Goal: Task Accomplishment & Management: Manage account settings

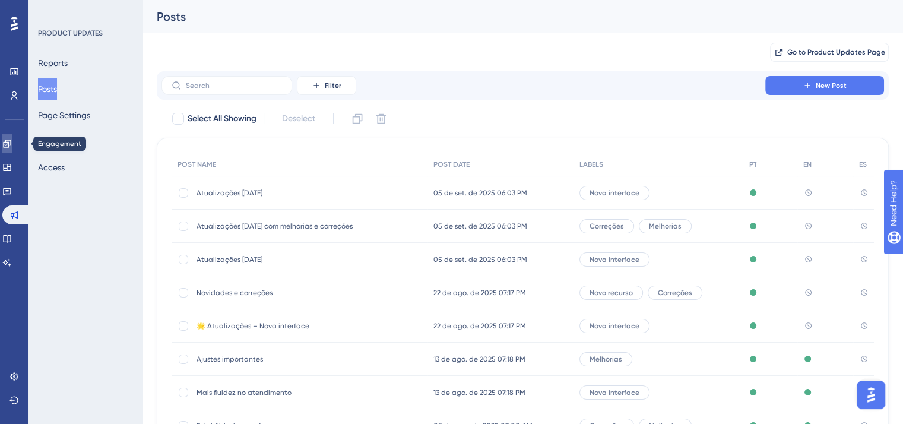
click at [12, 145] on link at bounding box center [6, 143] width 9 height 19
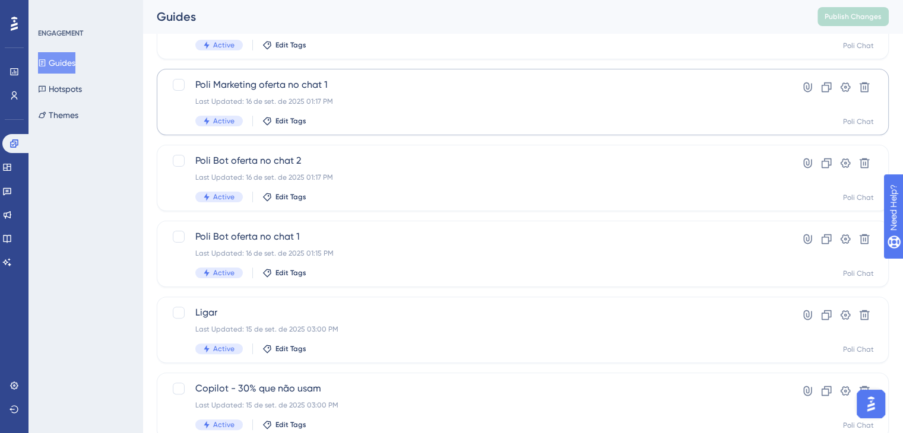
scroll to position [297, 0]
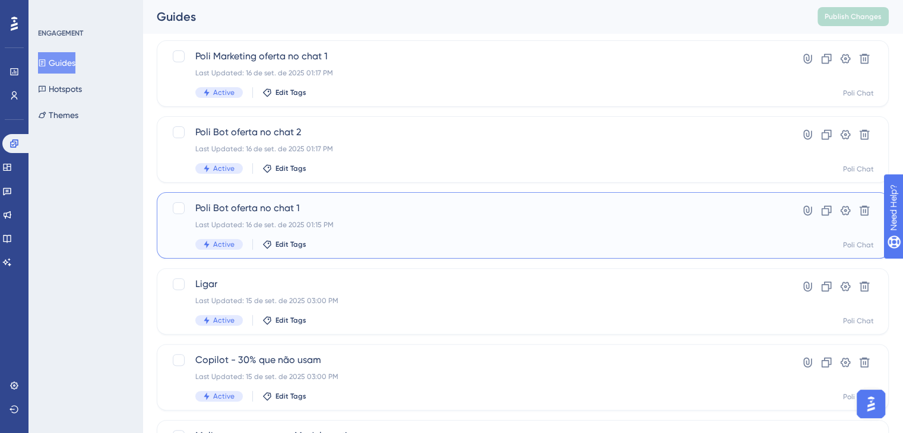
click at [411, 217] on div "Poli Bot oferta no chat 1 Last Updated: 16 de set. de 2025 01:15 PM Active Edit…" at bounding box center [475, 225] width 560 height 49
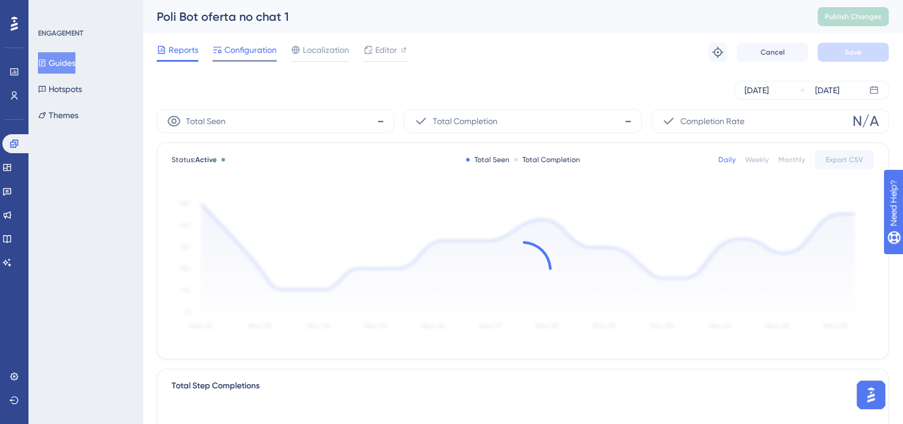
click at [257, 52] on span "Configuration" at bounding box center [250, 50] width 52 height 14
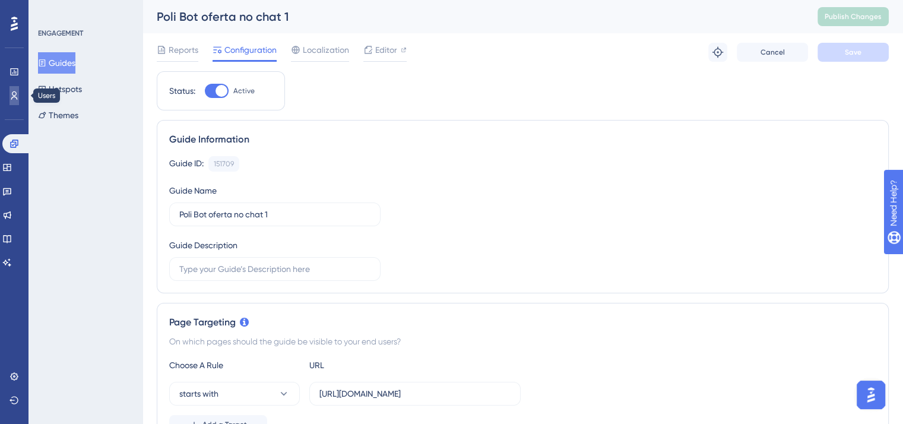
click at [16, 96] on icon at bounding box center [13, 95] width 9 height 9
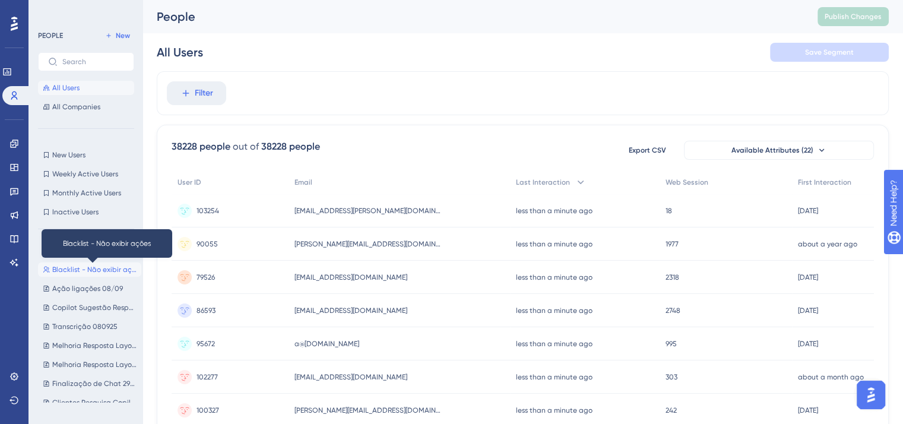
click at [95, 269] on span "Blacklist - Não exibir ações" at bounding box center [94, 269] width 84 height 9
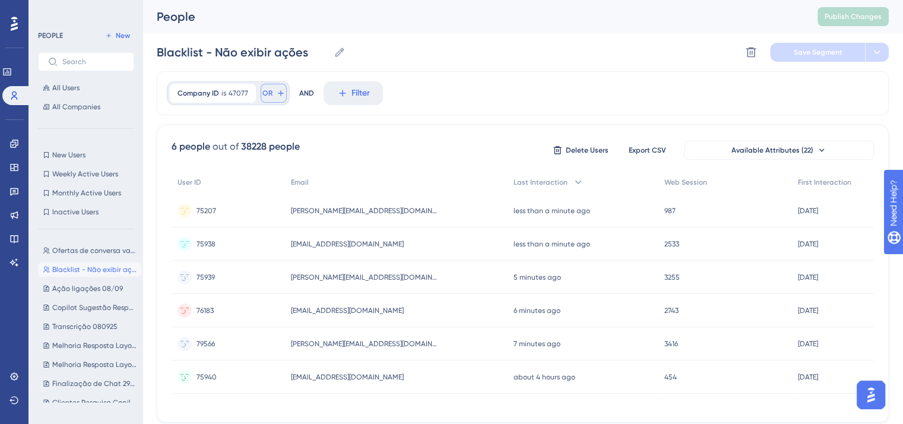
click at [279, 96] on icon at bounding box center [280, 92] width 9 height 9
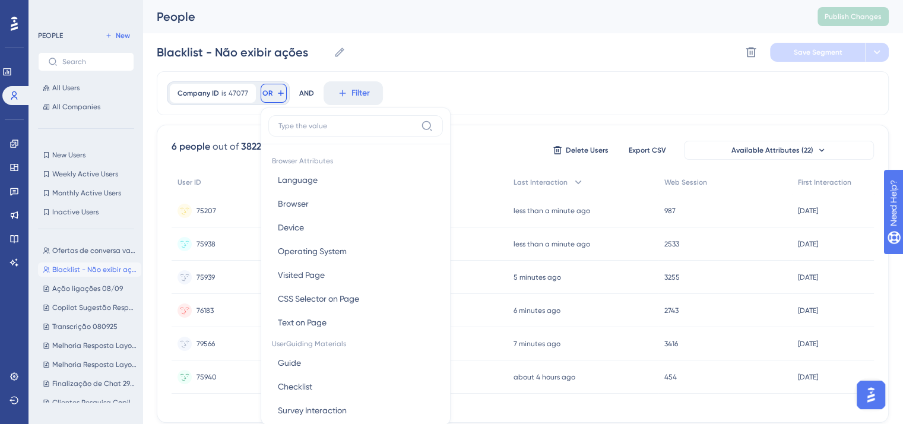
scroll to position [54, 0]
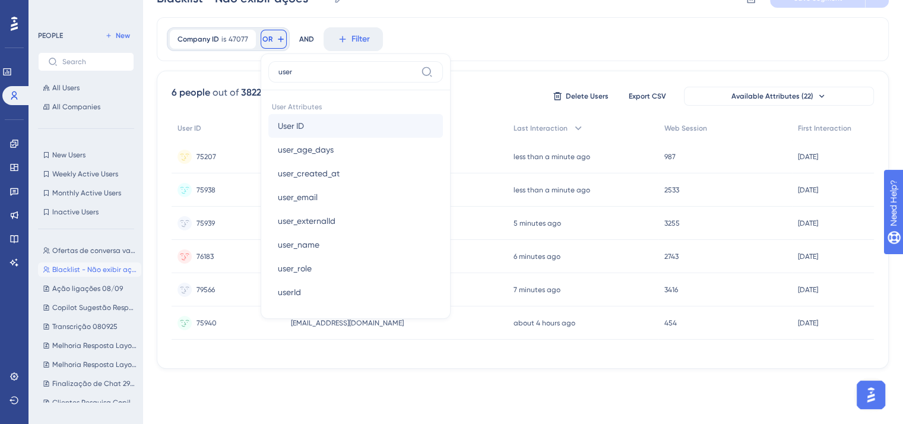
type input "user"
click at [306, 120] on button "User ID User ID" at bounding box center [355, 126] width 174 height 24
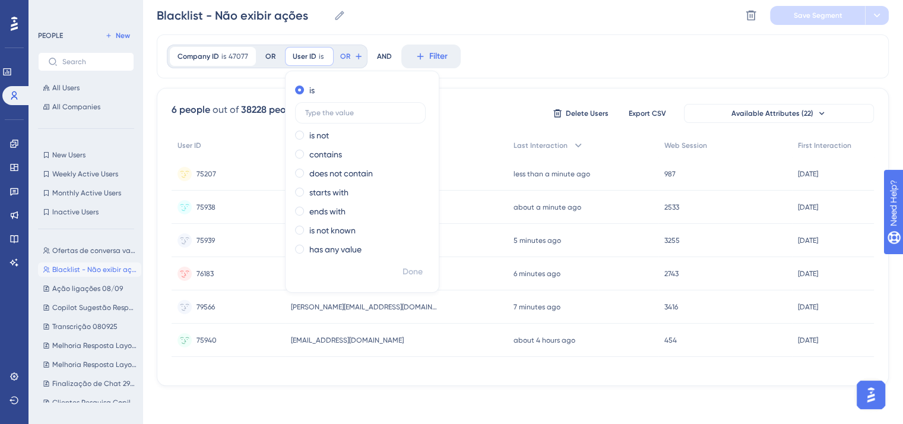
scroll to position [40, 0]
click at [354, 115] on label at bounding box center [360, 112] width 131 height 21
click at [354, 115] on input "text" at bounding box center [360, 113] width 110 height 8
paste input "27111"
type input "27111"
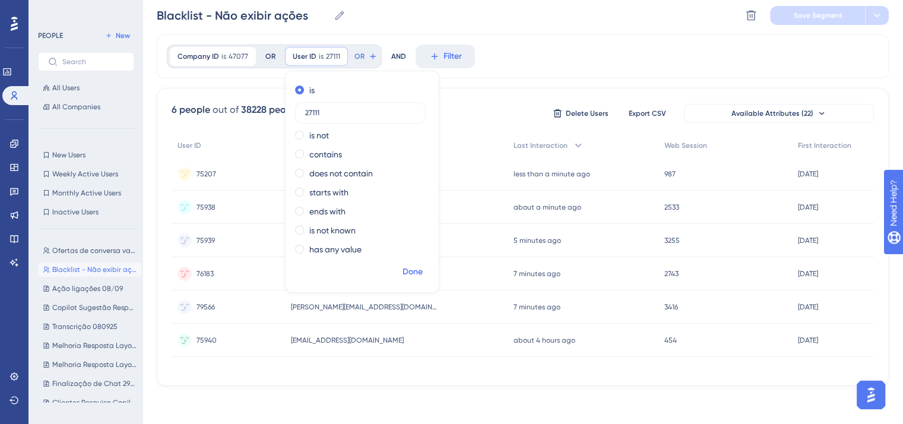
click at [411, 268] on span "Done" at bounding box center [412, 272] width 20 height 14
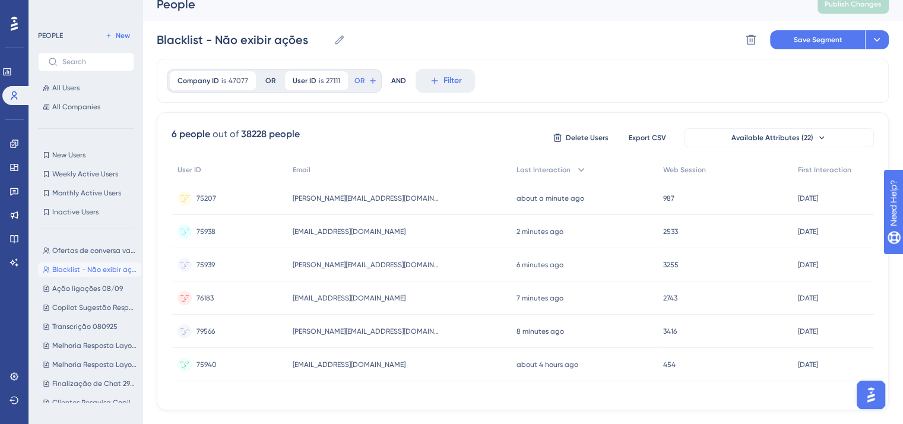
scroll to position [0, 0]
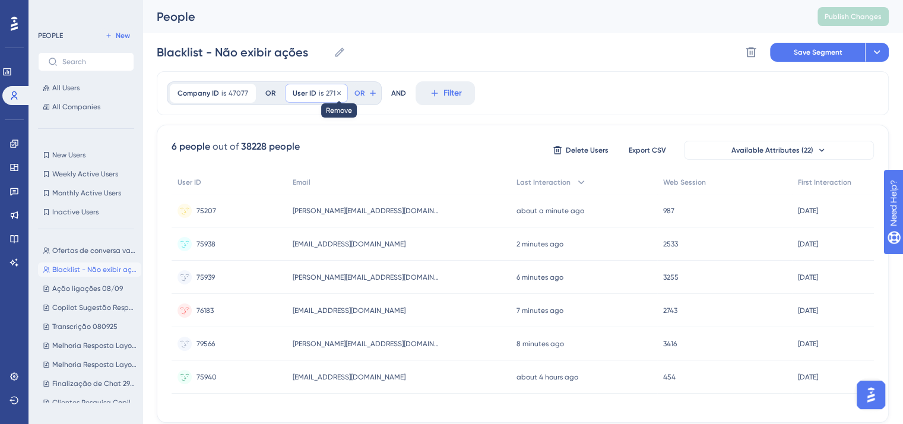
click at [337, 93] on icon at bounding box center [339, 93] width 4 height 4
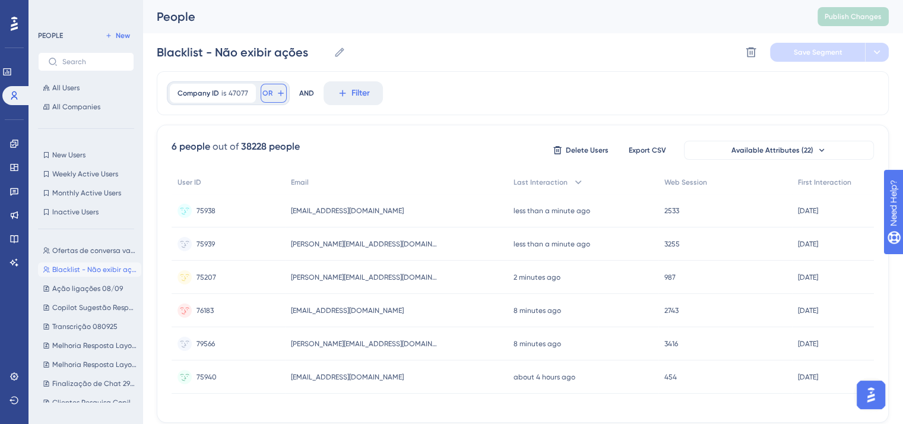
click at [263, 93] on span "OR" at bounding box center [267, 92] width 10 height 9
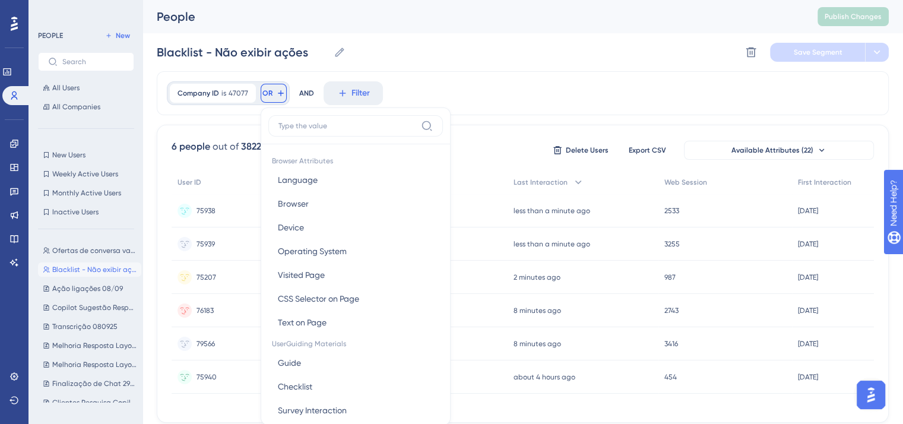
scroll to position [52, 0]
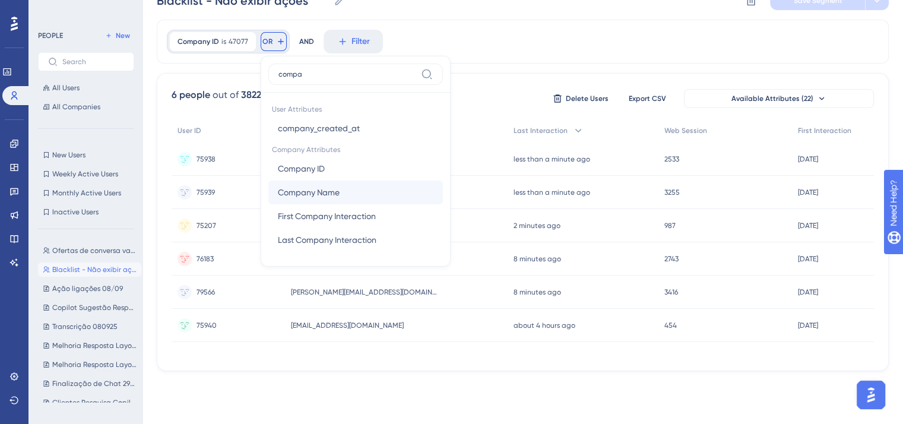
type input "compa"
click at [325, 192] on span "Company Name" at bounding box center [309, 192] width 62 height 14
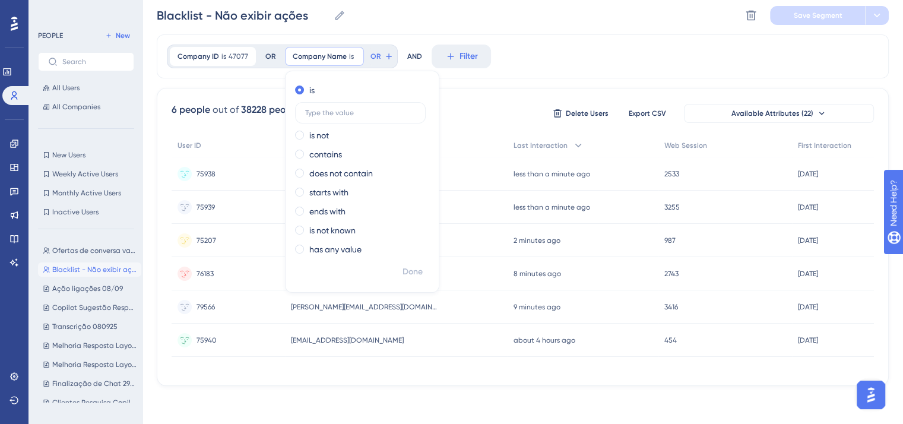
scroll to position [36, 0]
click at [330, 110] on input "text" at bounding box center [360, 114] width 110 height 8
type input "Jusconsorcio"
click at [417, 272] on span "Done" at bounding box center [412, 273] width 20 height 14
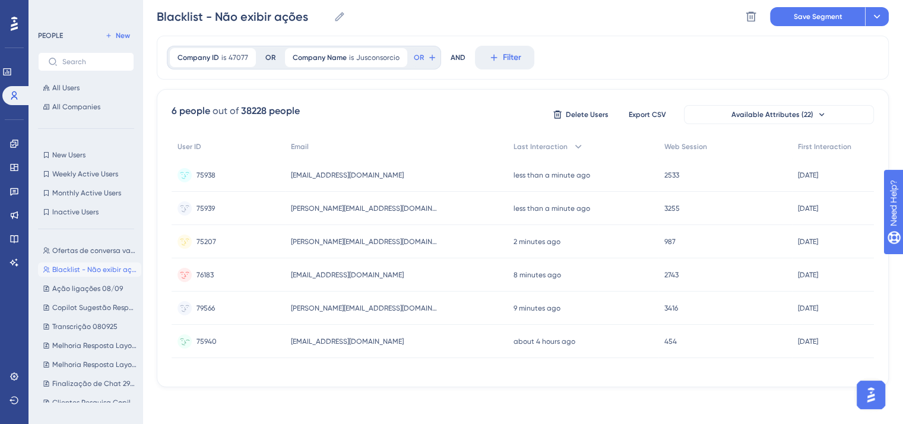
scroll to position [0, 0]
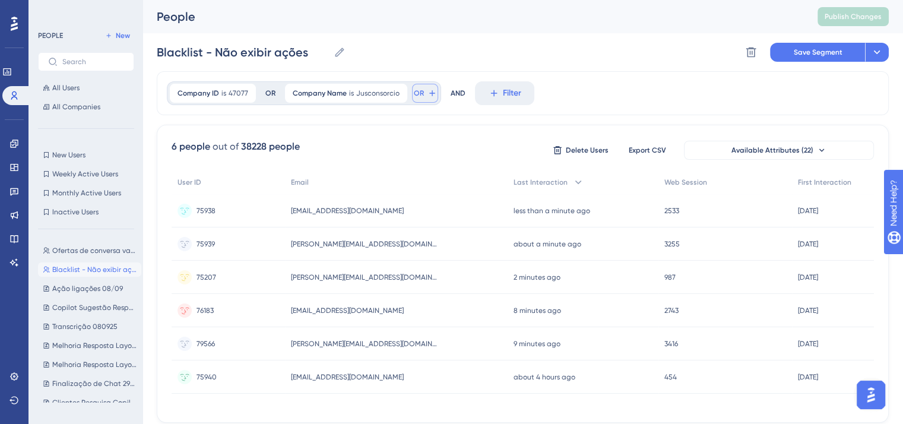
click at [414, 92] on span "OR" at bounding box center [419, 92] width 10 height 9
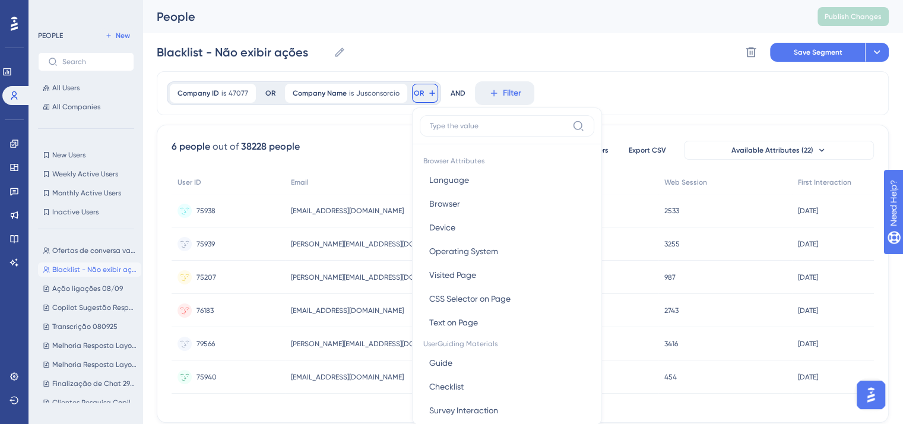
scroll to position [51, 0]
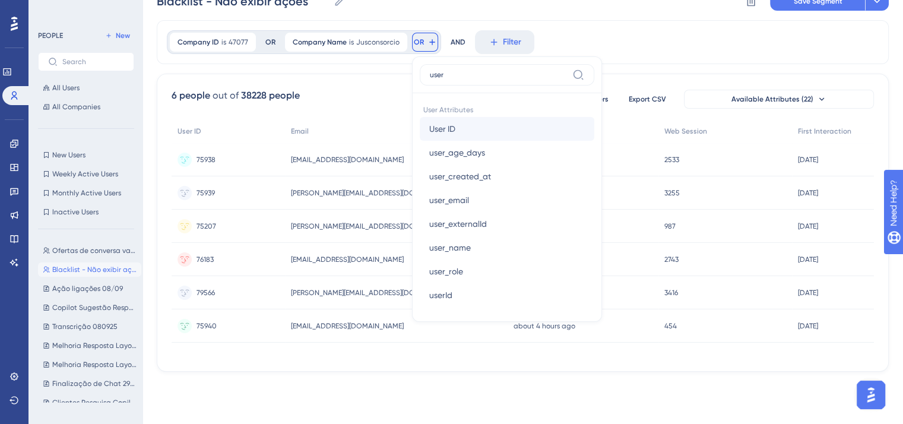
type input "user"
click at [481, 127] on button "User ID User ID" at bounding box center [507, 129] width 174 height 24
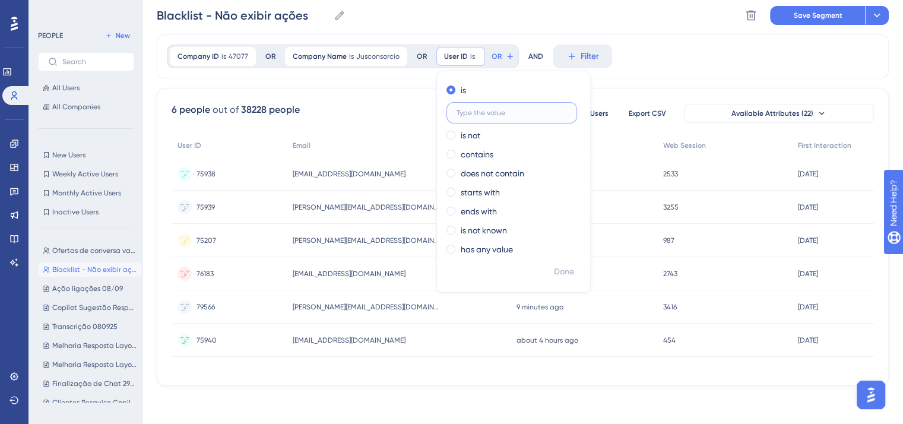
scroll to position [36, 0]
click at [484, 136] on div "is not" at bounding box center [510, 136] width 129 height 14
click at [490, 82] on div "is is not contains does not contain starts with ends with is not known has any …" at bounding box center [513, 172] width 153 height 180
click at [460, 91] on label "is" at bounding box center [462, 91] width 5 height 14
type input "36438"
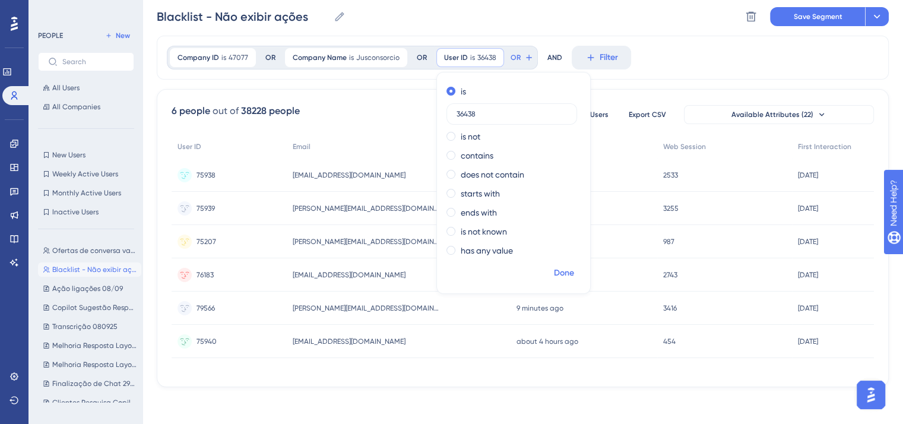
click at [565, 271] on span "Done" at bounding box center [564, 273] width 20 height 14
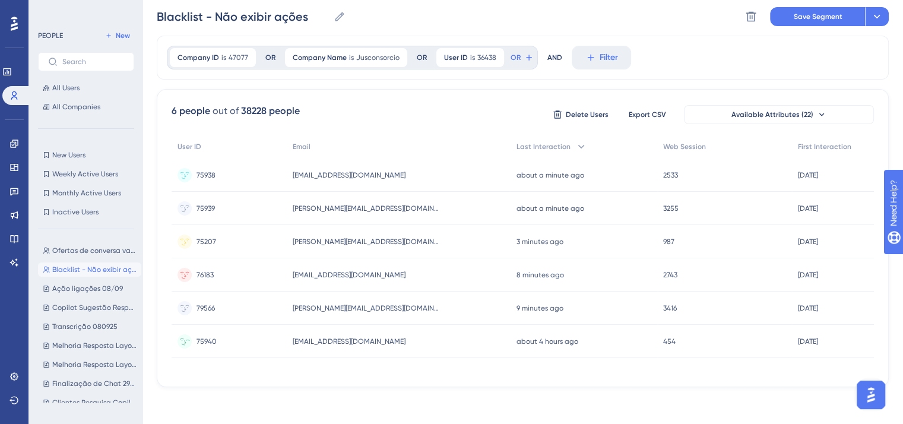
scroll to position [0, 0]
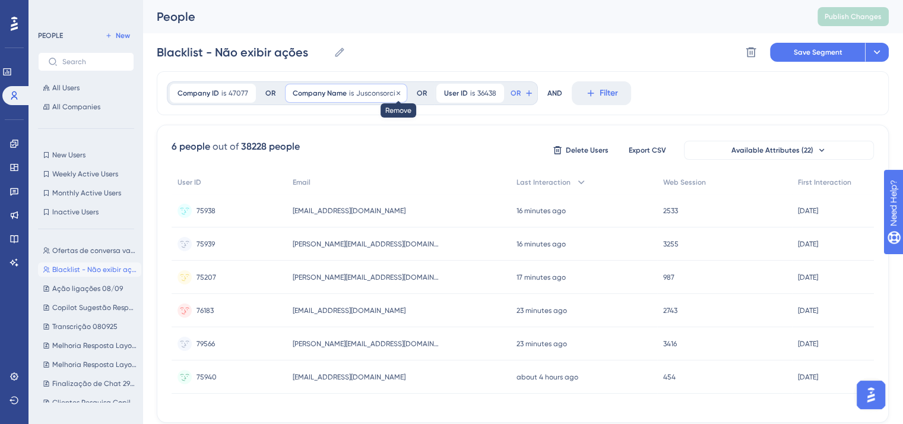
click at [396, 91] on icon at bounding box center [398, 93] width 4 height 4
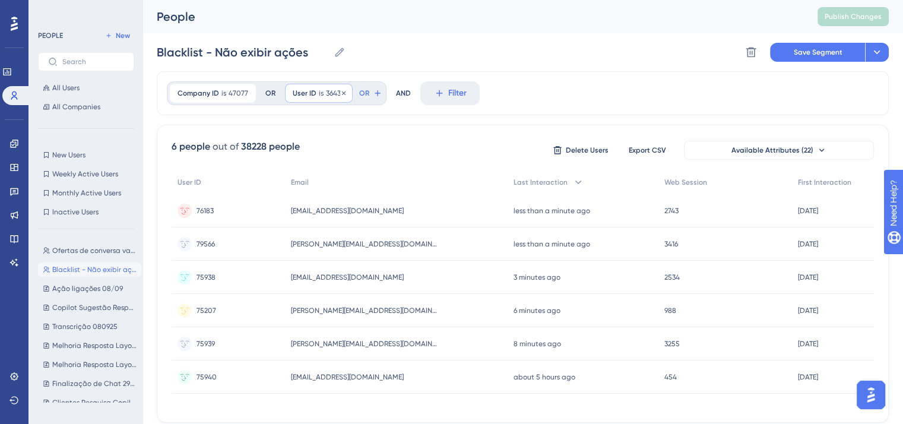
click at [319, 94] on span "is" at bounding box center [321, 92] width 5 height 9
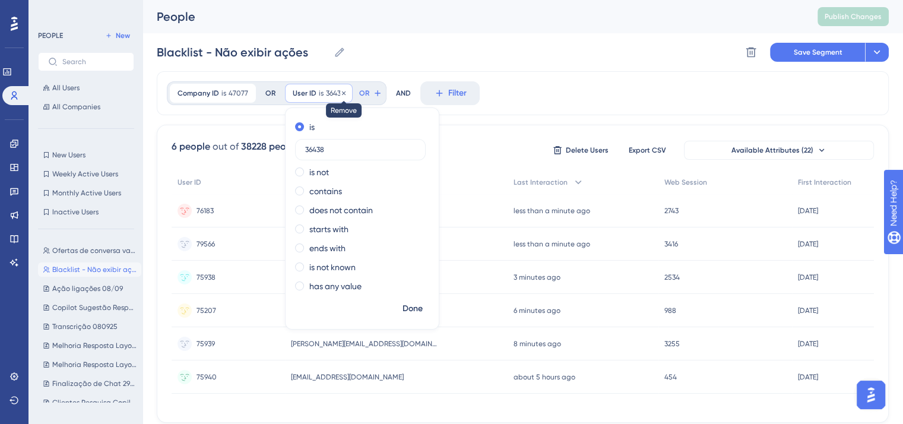
click at [342, 91] on icon at bounding box center [344, 93] width 4 height 4
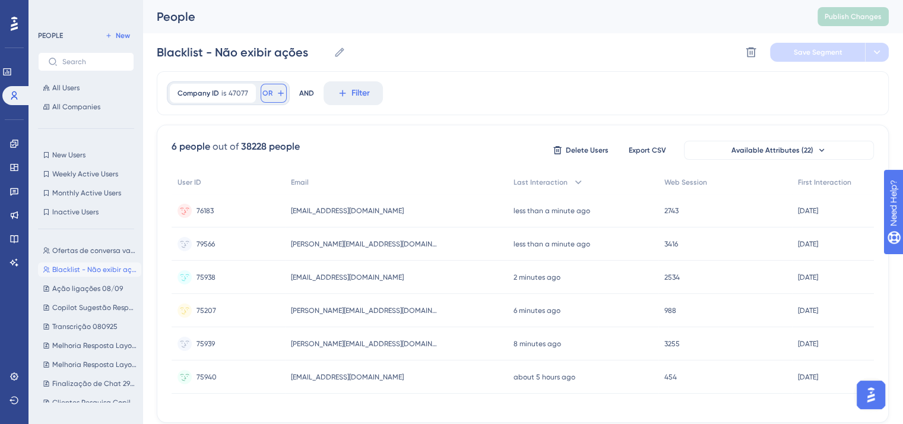
click at [263, 94] on span "OR" at bounding box center [267, 92] width 10 height 9
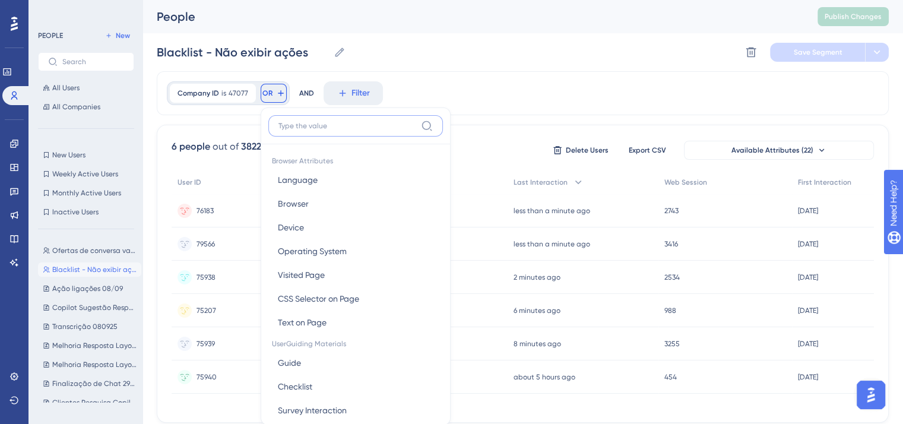
scroll to position [54, 0]
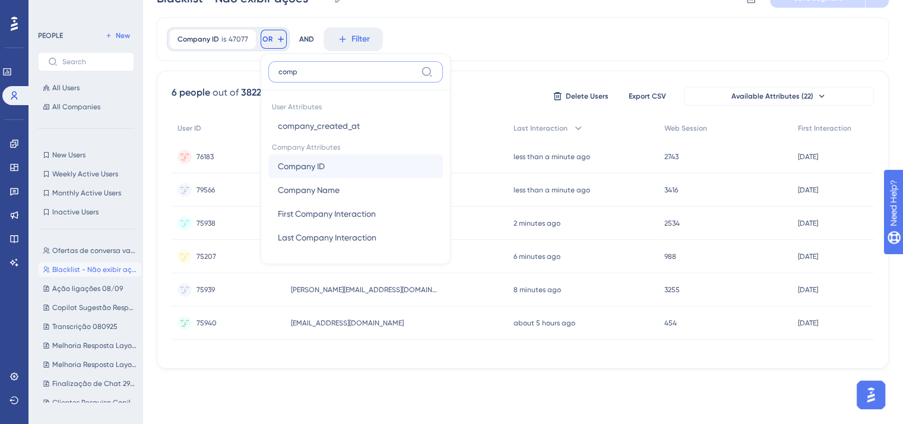
type input "comp"
click at [348, 167] on button "Company ID Company ID" at bounding box center [355, 166] width 174 height 24
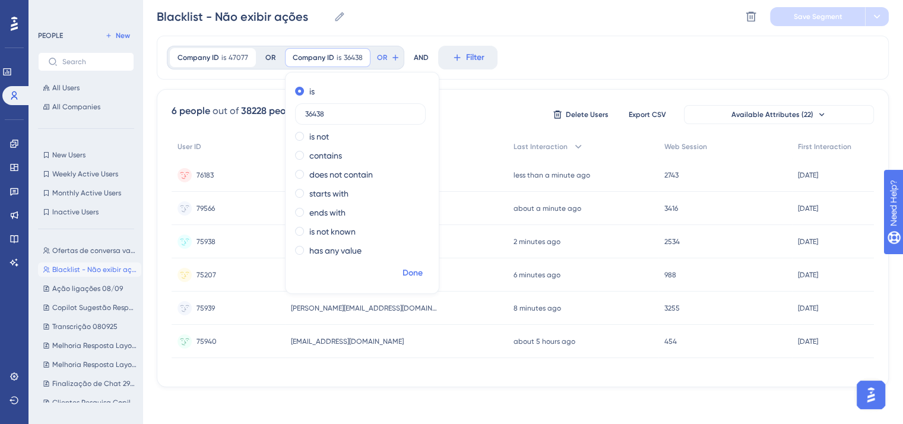
type input "36438"
click at [415, 272] on span "Done" at bounding box center [412, 273] width 20 height 14
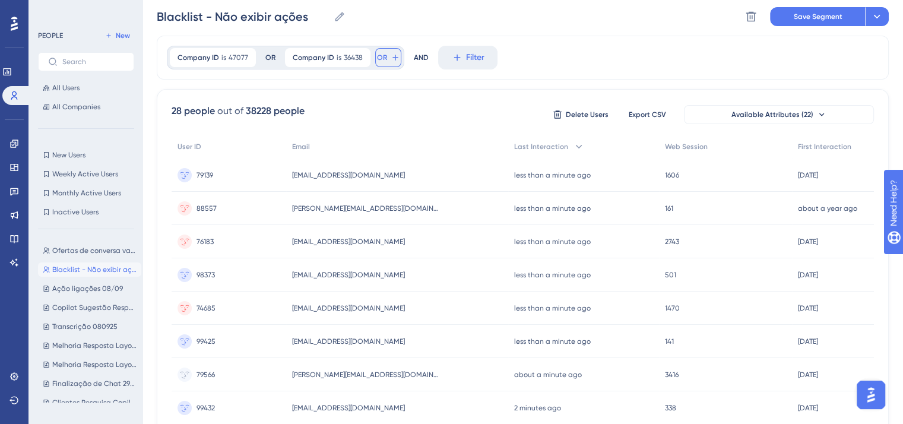
click at [380, 59] on span "OR" at bounding box center [382, 57] width 10 height 9
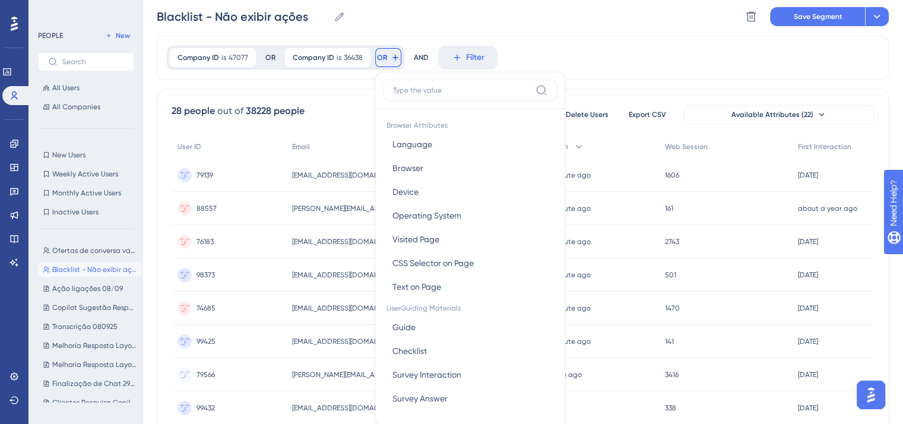
scroll to position [72, 0]
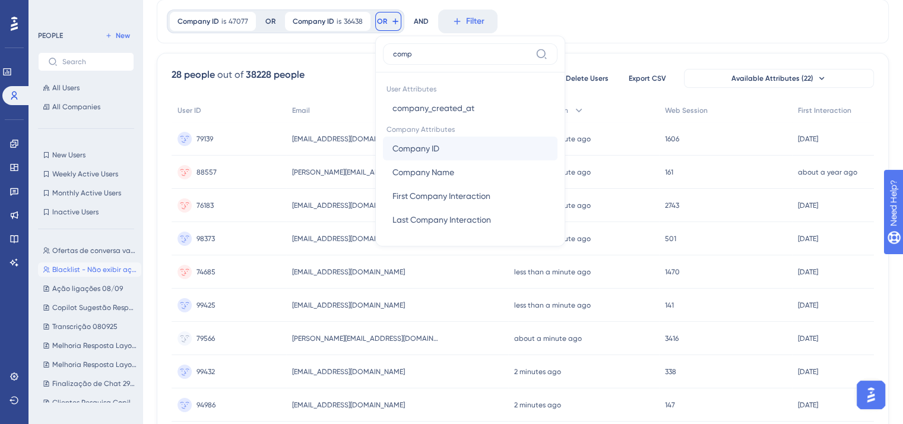
type input "comp"
click at [463, 150] on button "Company ID Company ID" at bounding box center [470, 148] width 174 height 24
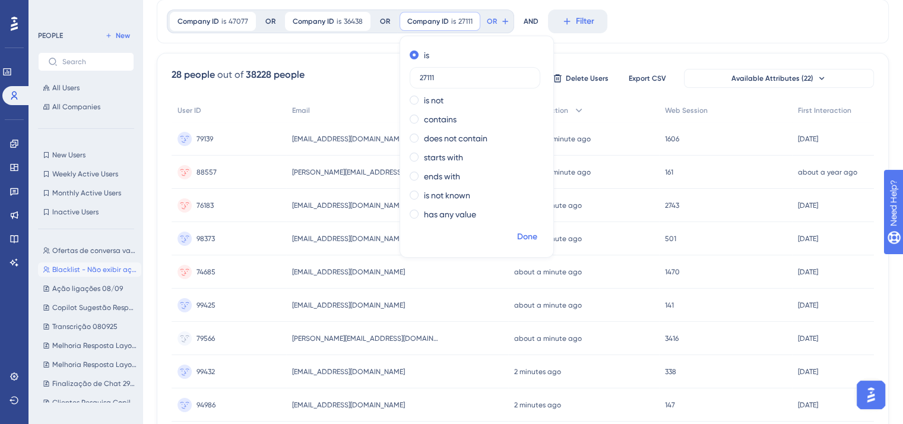
type input "27111"
click at [526, 239] on span "Done" at bounding box center [527, 237] width 20 height 14
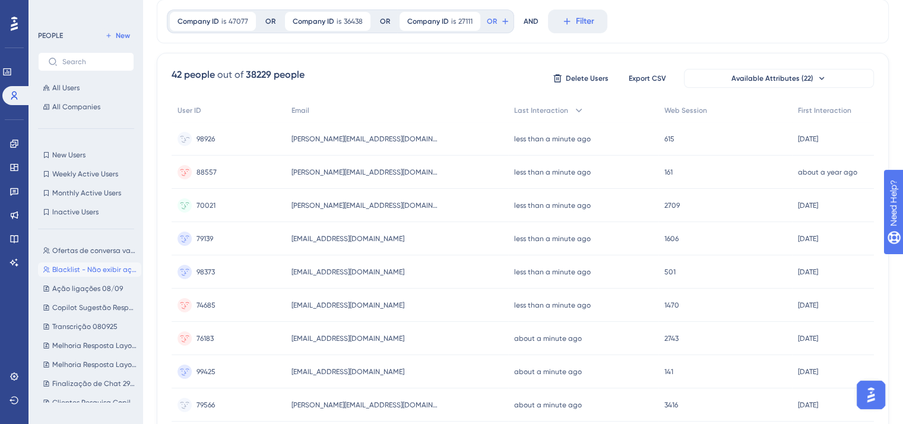
scroll to position [0, 0]
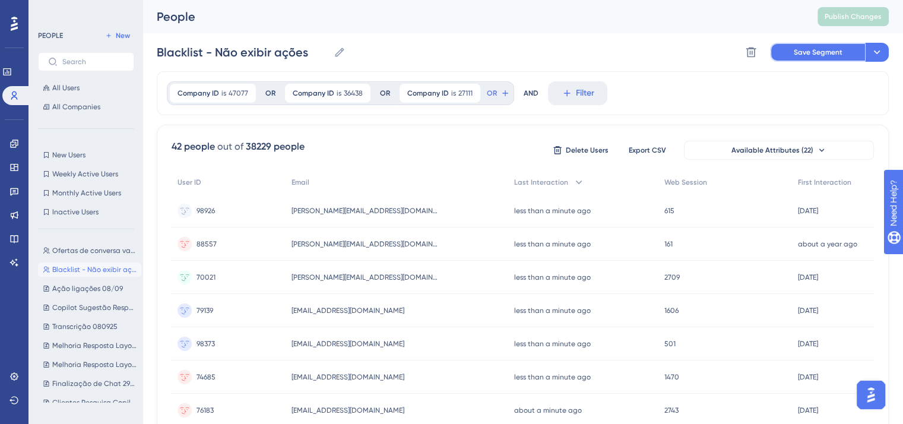
click at [825, 49] on span "Save Segment" at bounding box center [817, 51] width 49 height 9
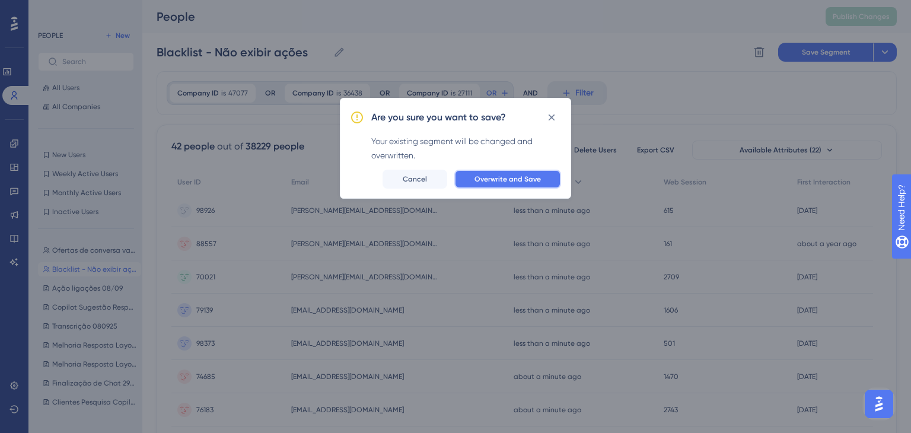
click at [505, 178] on span "Overwrite and Save" at bounding box center [508, 178] width 66 height 9
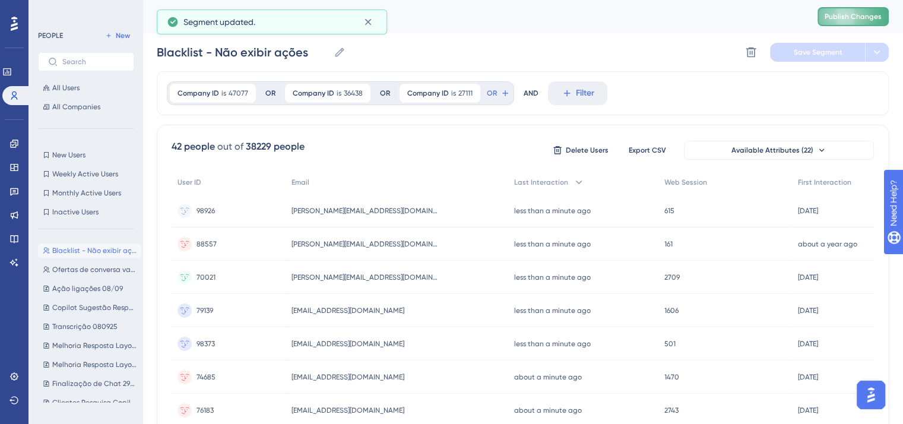
click at [845, 17] on span "Publish Changes" at bounding box center [852, 16] width 57 height 9
click at [19, 146] on link at bounding box center [13, 143] width 9 height 19
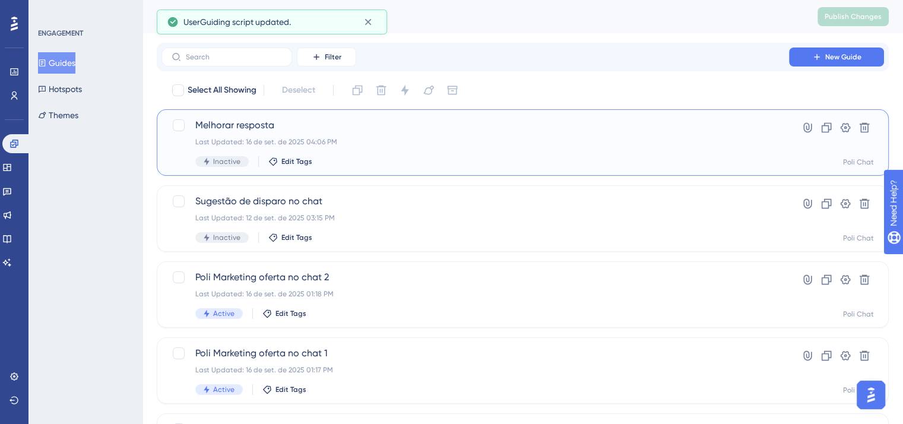
click at [409, 144] on div "Last Updated: 16 de set. de 2025 04:06 PM" at bounding box center [475, 141] width 560 height 9
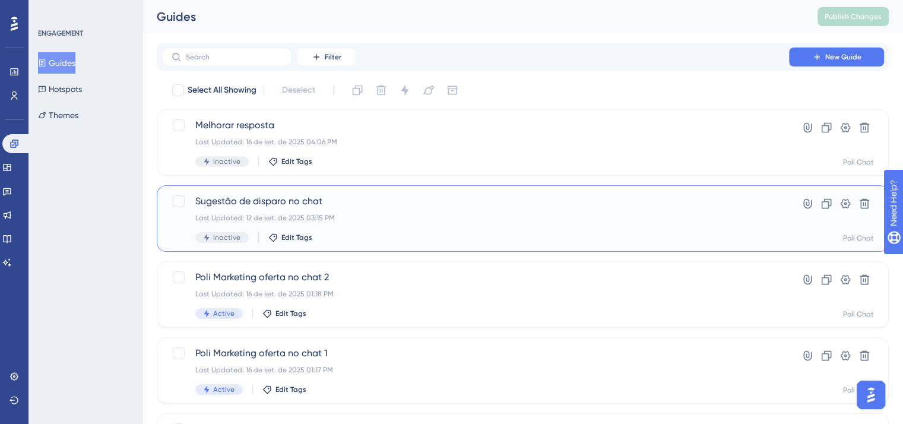
click at [375, 214] on div "Last Updated: 12 de set. de 2025 03:15 PM" at bounding box center [475, 217] width 560 height 9
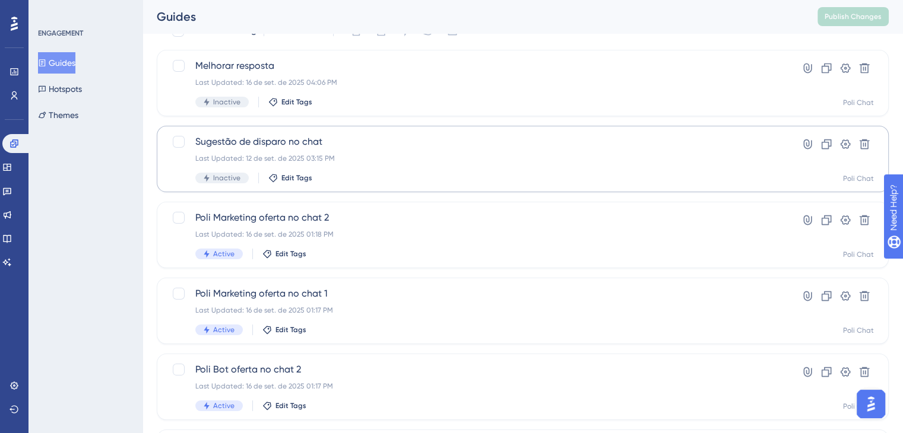
scroll to position [119, 0]
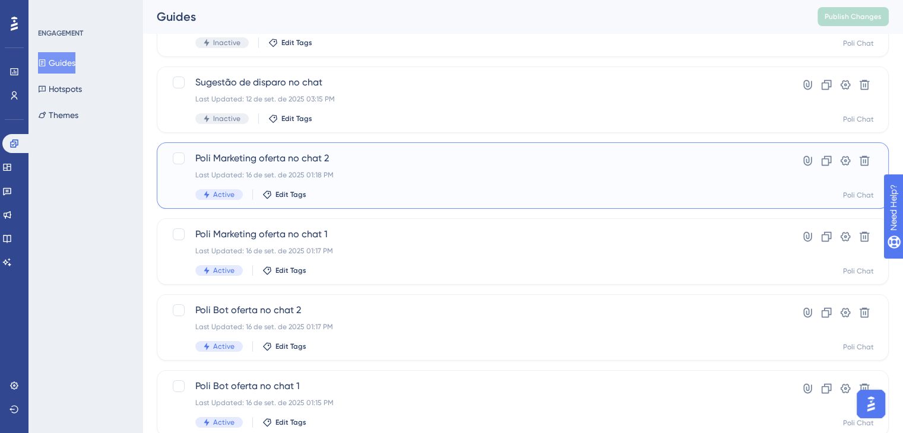
click at [395, 175] on div "Last Updated: 16 de set. de 2025 01:18 PM" at bounding box center [475, 174] width 560 height 9
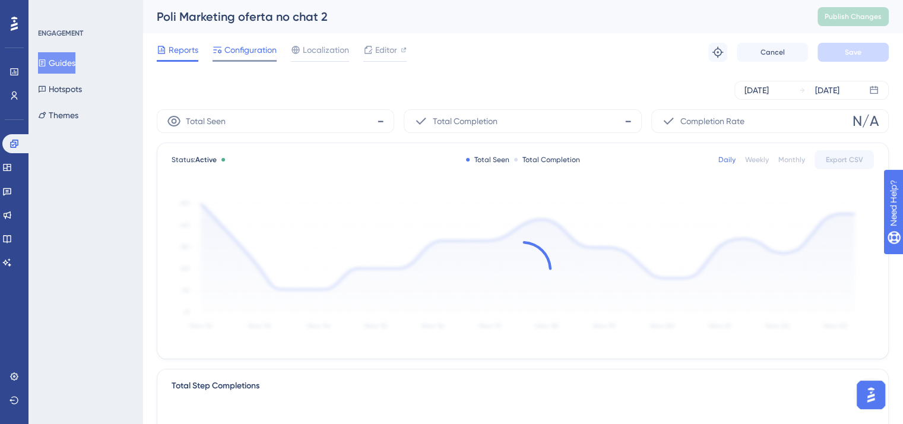
click at [227, 50] on span "Configuration" at bounding box center [250, 50] width 52 height 14
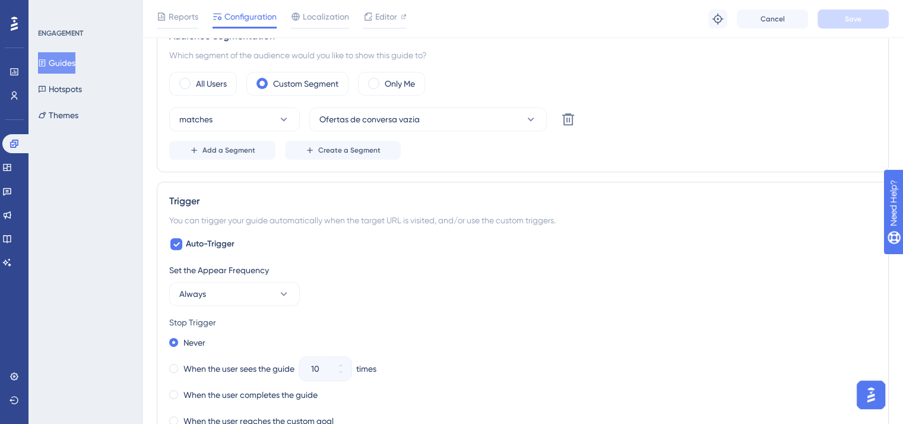
scroll to position [415, 0]
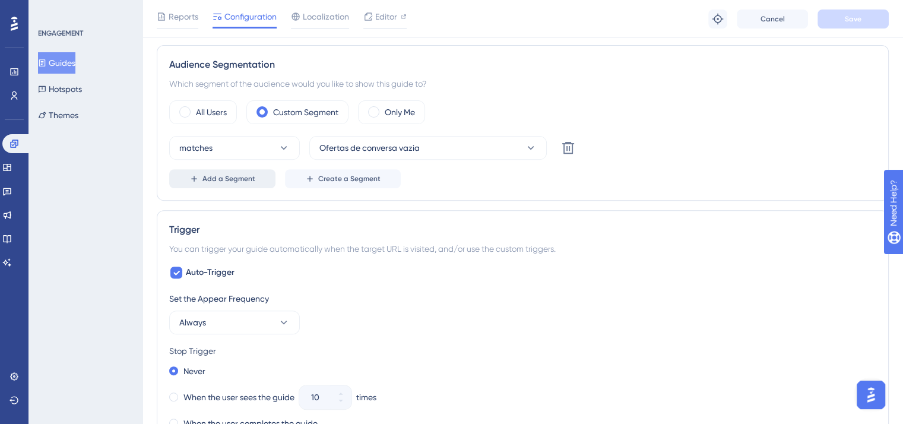
click at [242, 176] on span "Add a Segment" at bounding box center [228, 178] width 53 height 9
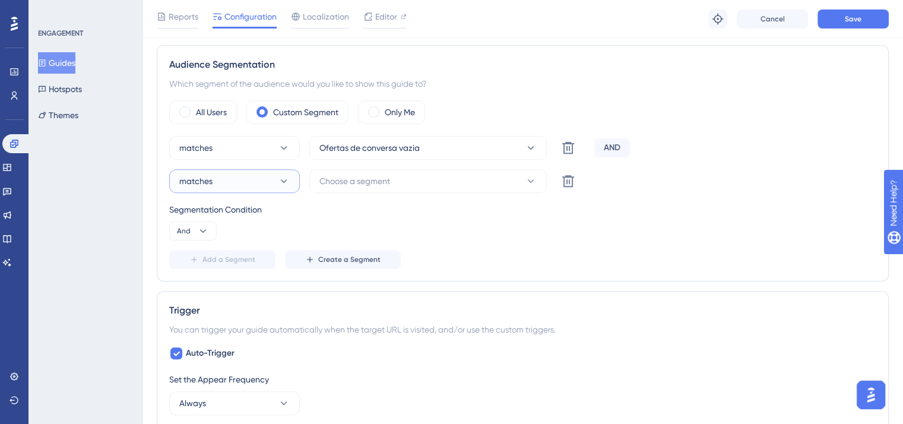
click at [250, 183] on button "matches" at bounding box center [234, 181] width 131 height 24
click at [258, 238] on div "doesn't match doesn't match" at bounding box center [234, 241] width 96 height 24
click at [381, 186] on span "Choose a segment" at bounding box center [354, 181] width 71 height 14
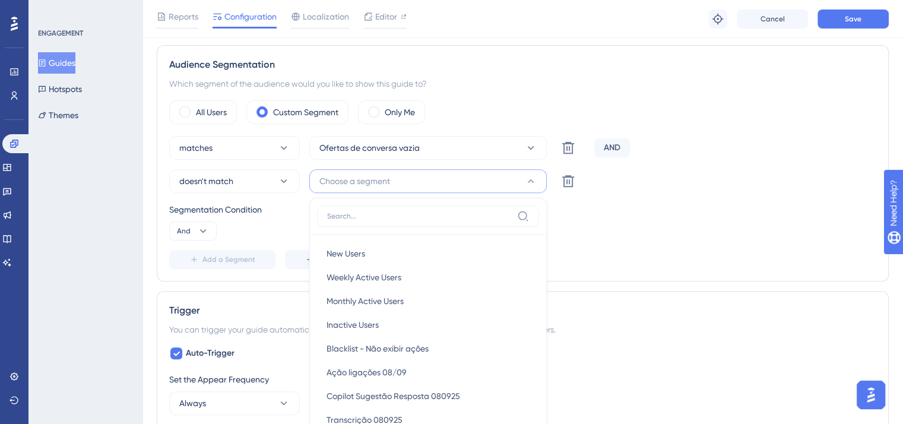
scroll to position [510, 0]
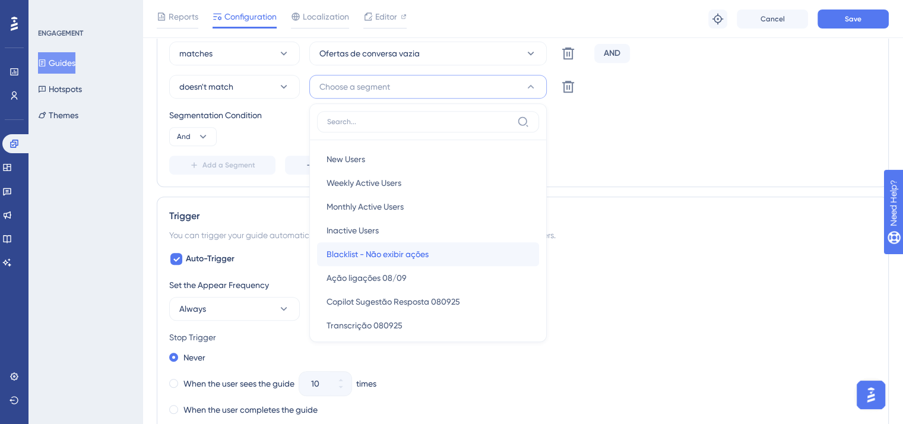
click at [411, 252] on span "Blacklist - Não exibir ações" at bounding box center [377, 254] width 102 height 14
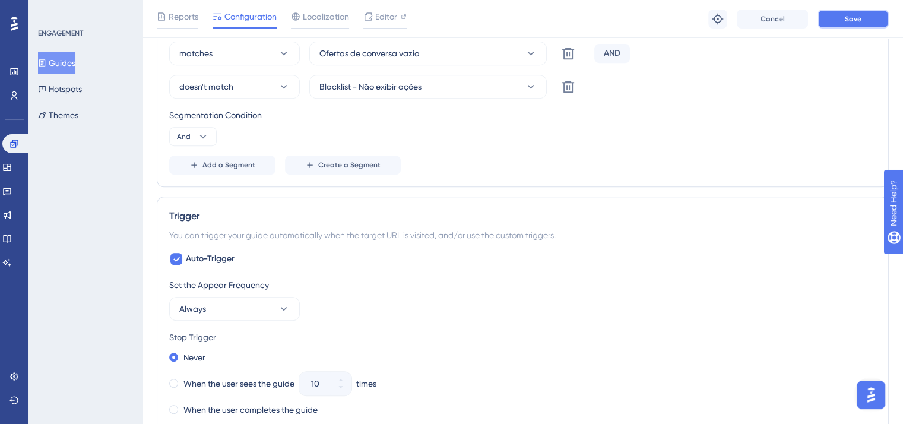
click at [855, 18] on span "Save" at bounding box center [852, 18] width 17 height 9
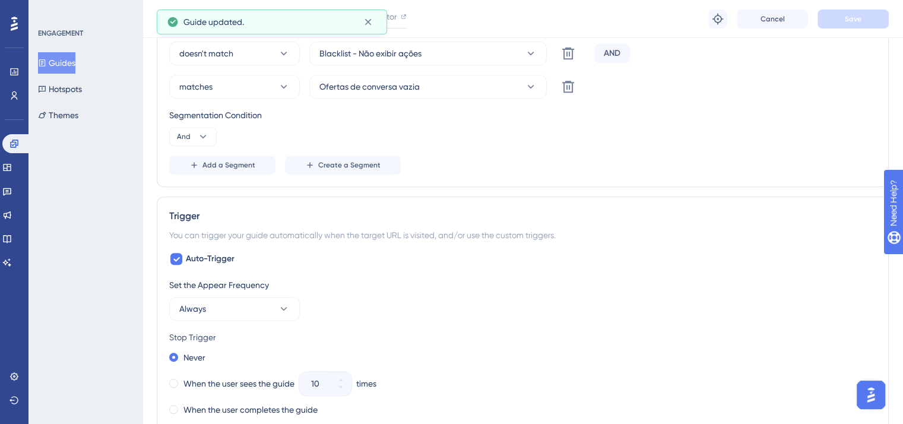
click at [62, 62] on button "Guides" at bounding box center [56, 62] width 37 height 21
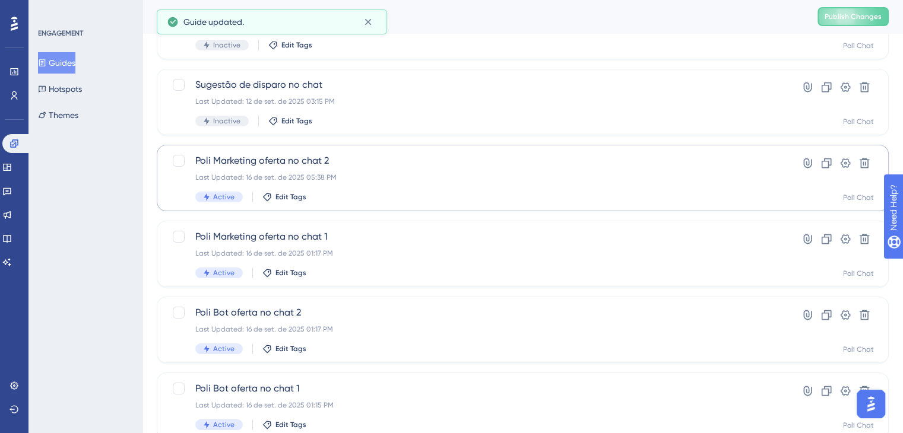
scroll to position [119, 0]
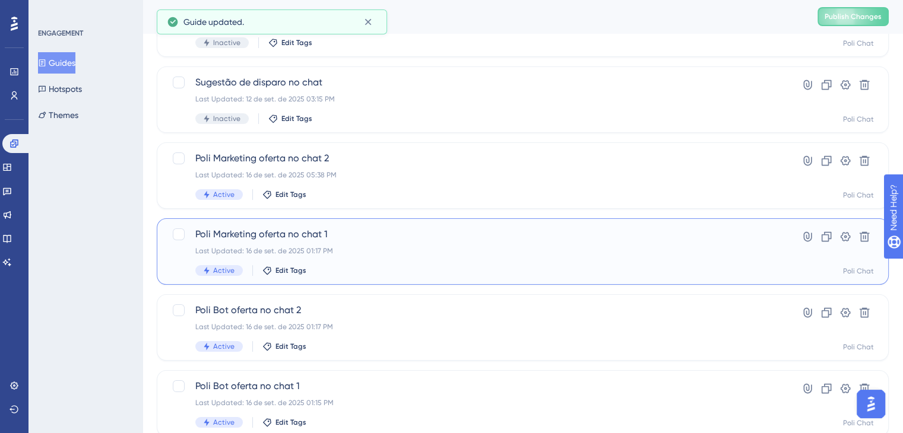
click at [427, 255] on div "Last Updated: 16 de set. de 2025 01:17 PM" at bounding box center [475, 250] width 560 height 9
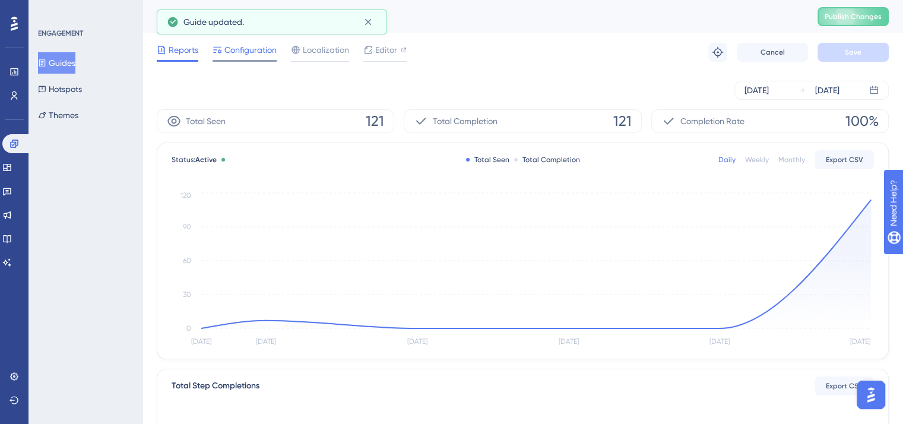
click at [247, 55] on span "Configuration" at bounding box center [250, 50] width 52 height 14
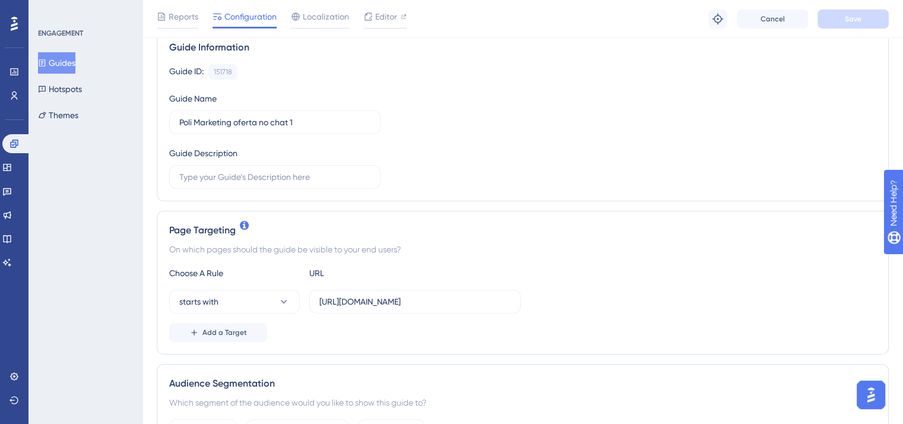
scroll to position [237, 0]
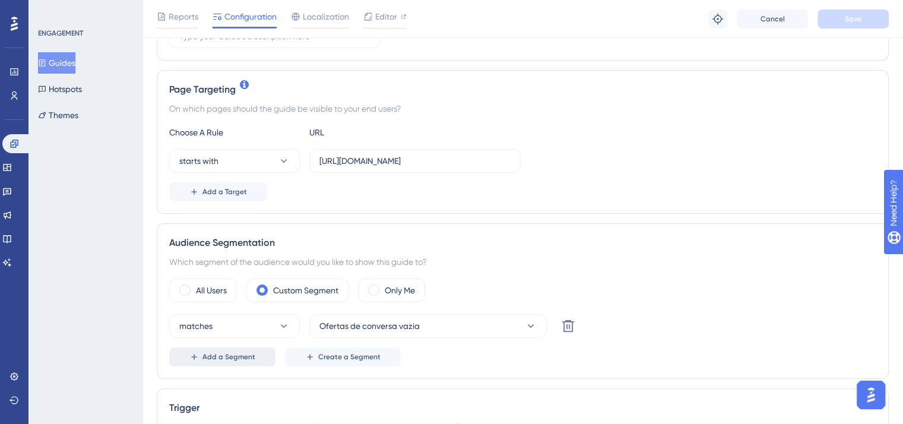
click at [249, 352] on span "Add a Segment" at bounding box center [228, 356] width 53 height 9
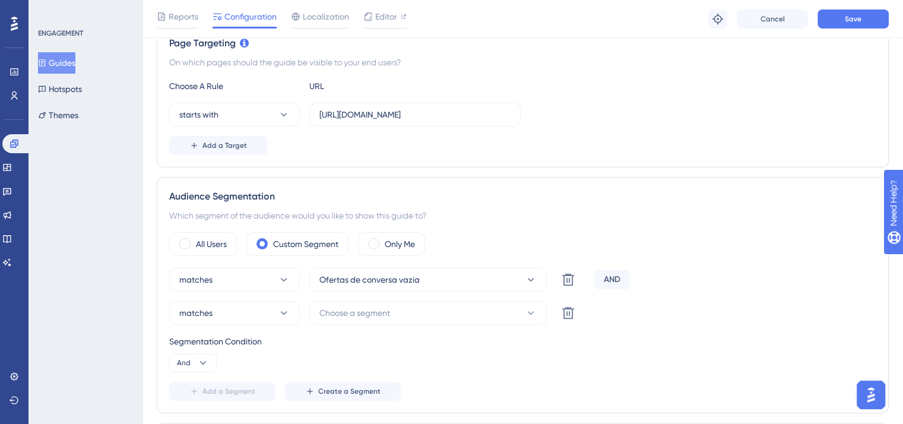
scroll to position [297, 0]
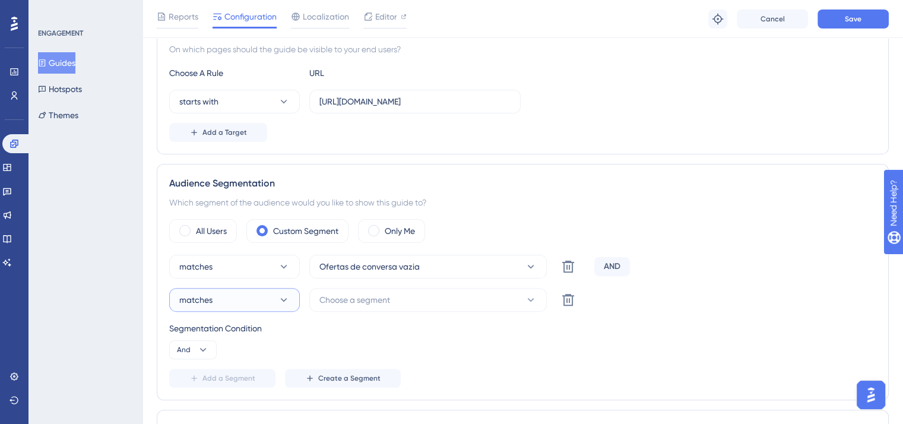
click at [277, 297] on button "matches" at bounding box center [234, 300] width 131 height 24
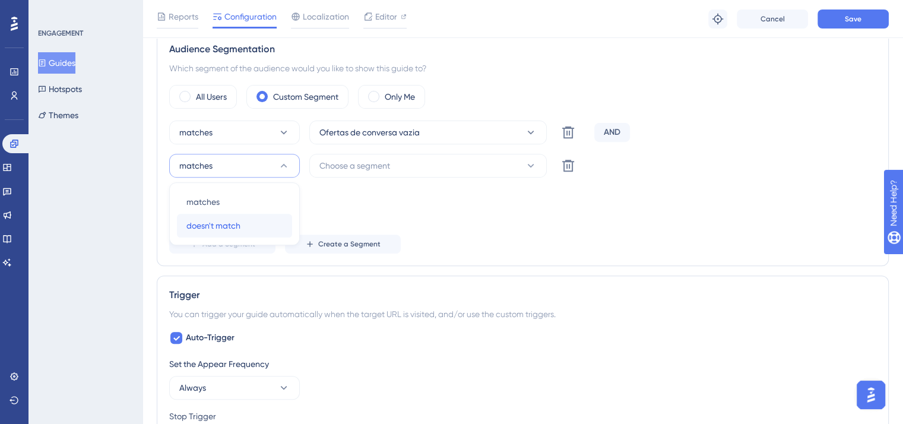
click at [249, 227] on div "doesn't match doesn't match" at bounding box center [234, 226] width 96 height 24
click at [360, 161] on span "Choose a segment" at bounding box center [354, 165] width 71 height 14
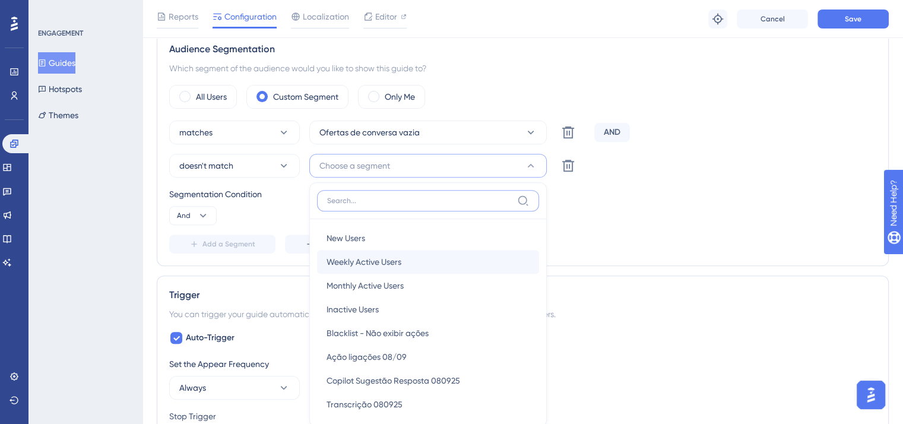
scroll to position [497, 0]
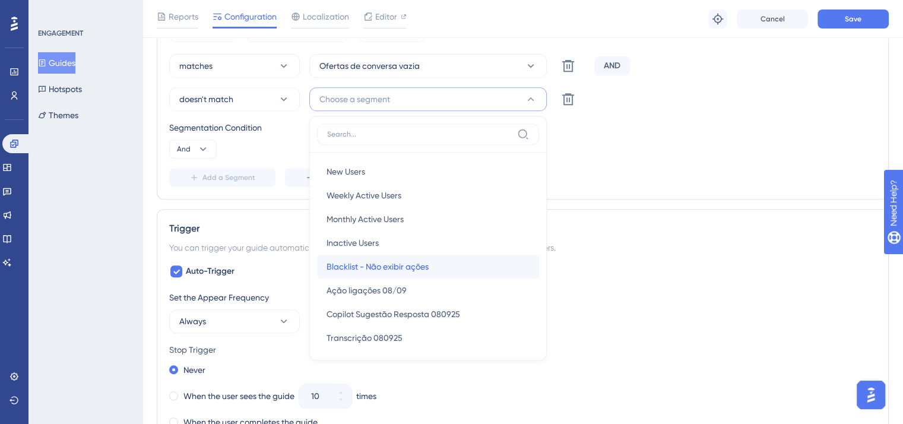
click at [380, 263] on span "Blacklist - Não exibir ações" at bounding box center [377, 266] width 102 height 14
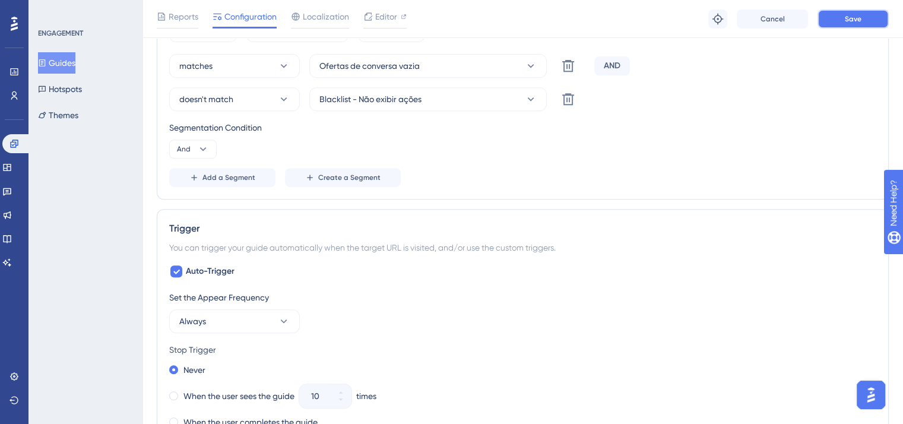
click at [860, 12] on button "Save" at bounding box center [852, 18] width 71 height 19
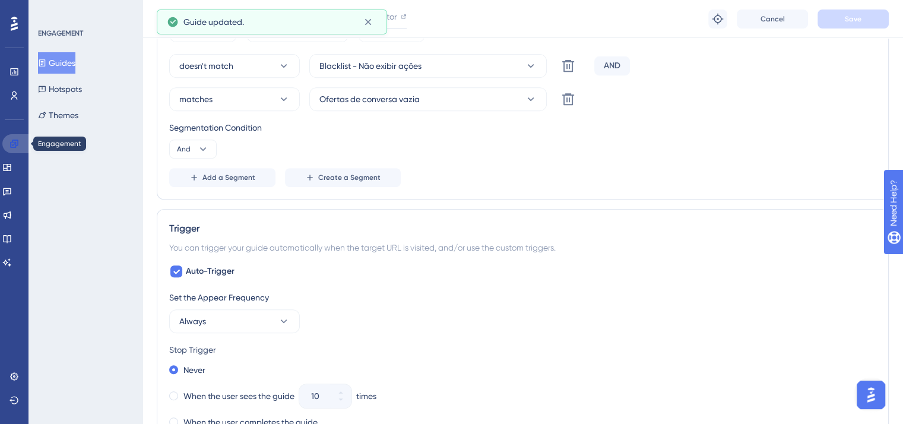
click at [14, 145] on icon at bounding box center [14, 143] width 8 height 8
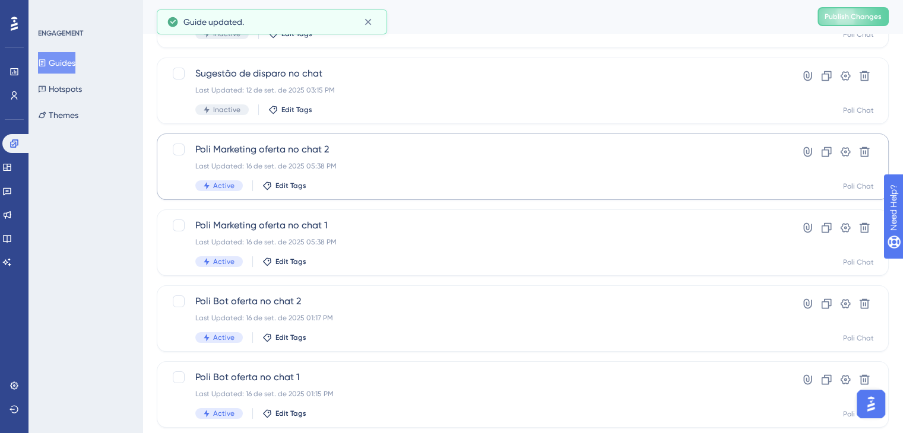
scroll to position [178, 0]
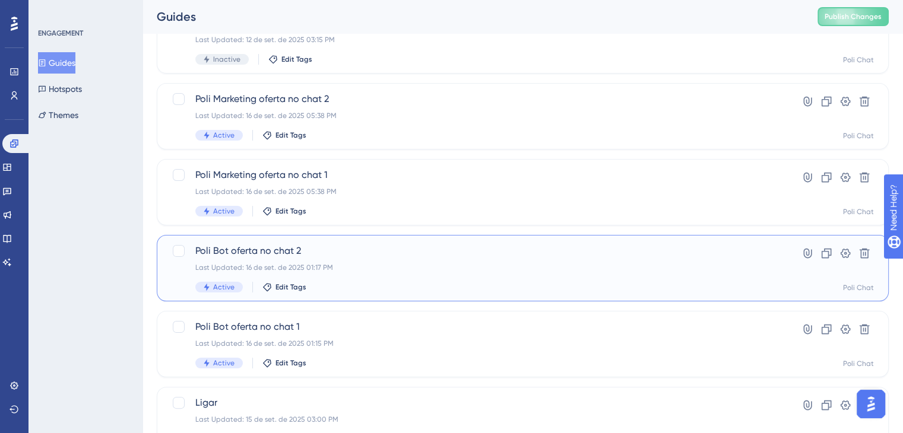
click at [387, 262] on div "Poli Bot oferta no chat 2 Last Updated: 16 de set. de 2025 01:17 PM Active Edit…" at bounding box center [475, 268] width 560 height 49
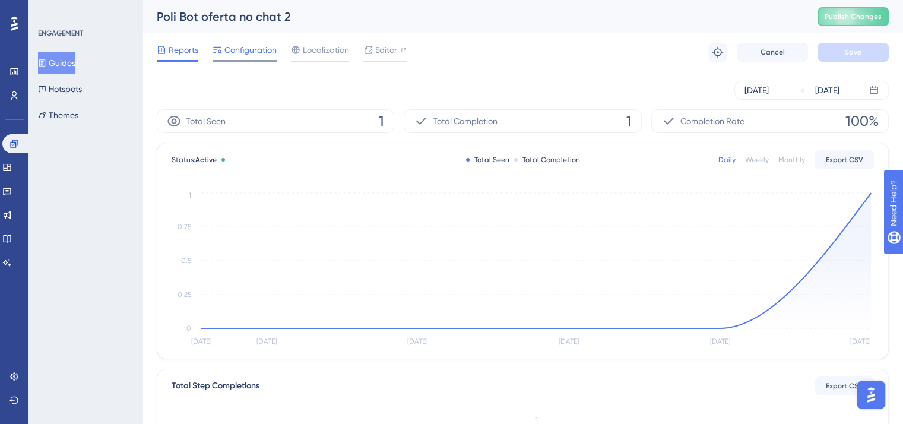
click at [252, 48] on span "Configuration" at bounding box center [250, 50] width 52 height 14
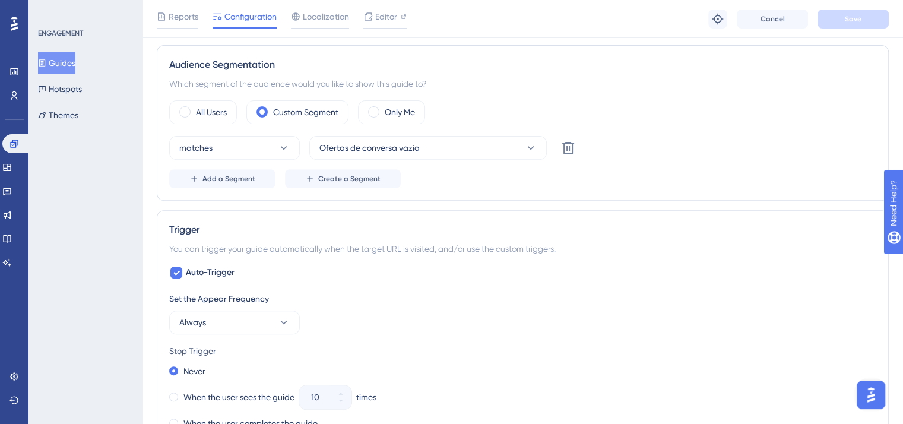
scroll to position [475, 0]
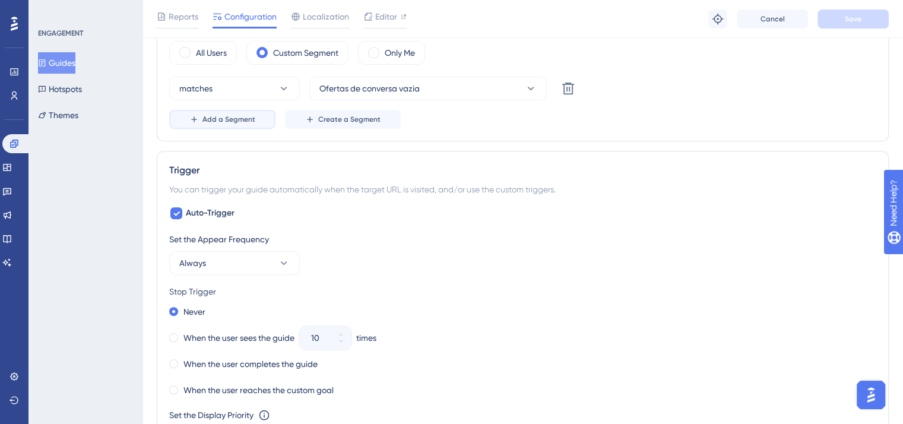
click at [219, 117] on span "Add a Segment" at bounding box center [228, 119] width 53 height 9
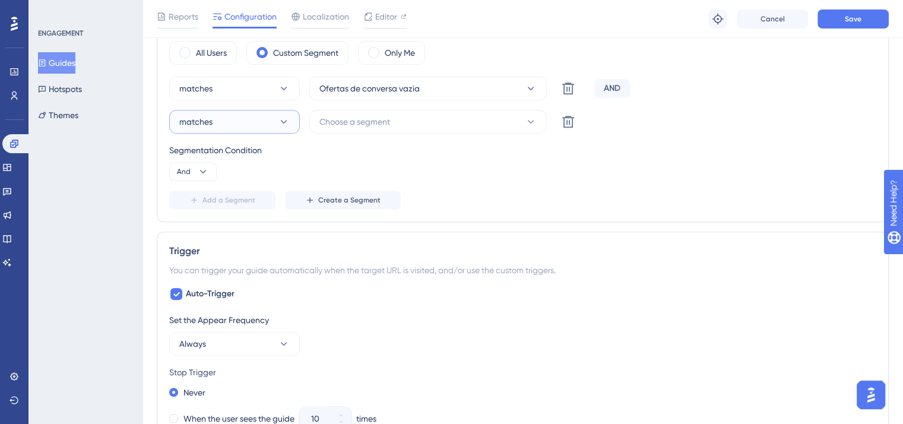
click at [224, 122] on button "matches" at bounding box center [234, 122] width 131 height 24
click at [244, 183] on div "doesn't match doesn't match" at bounding box center [234, 182] width 96 height 24
click at [382, 112] on button "Choose a segment" at bounding box center [427, 122] width 237 height 24
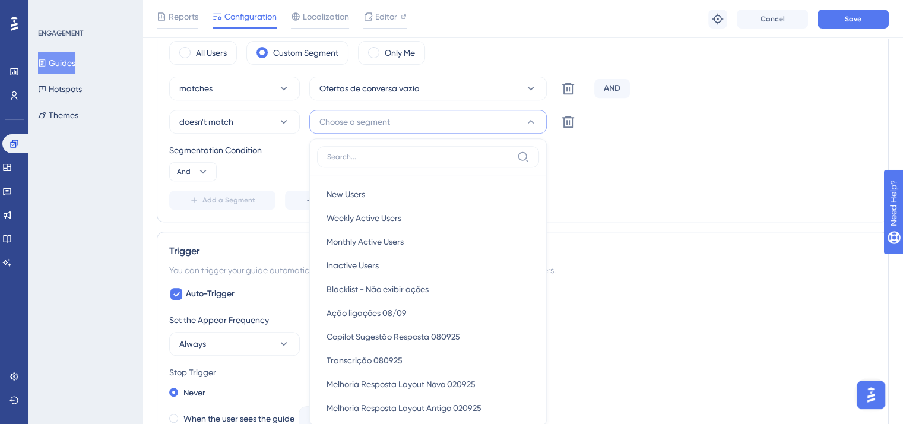
scroll to position [482, 0]
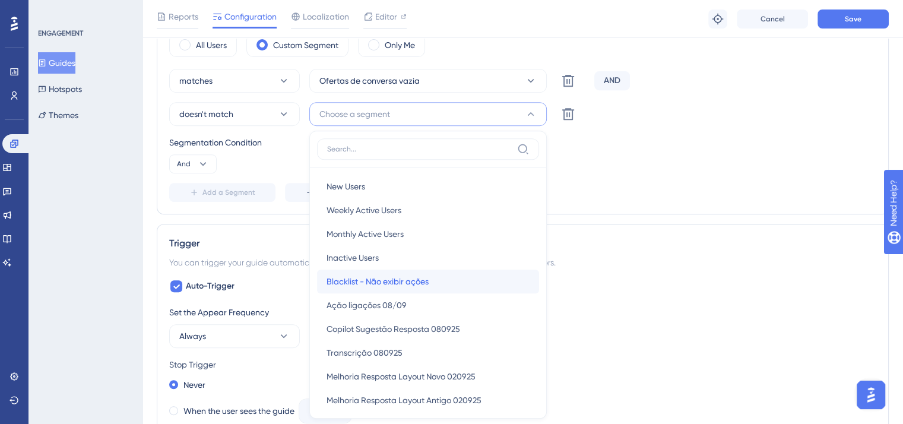
click at [380, 281] on span "Blacklist - Não exibir ações" at bounding box center [377, 281] width 102 height 14
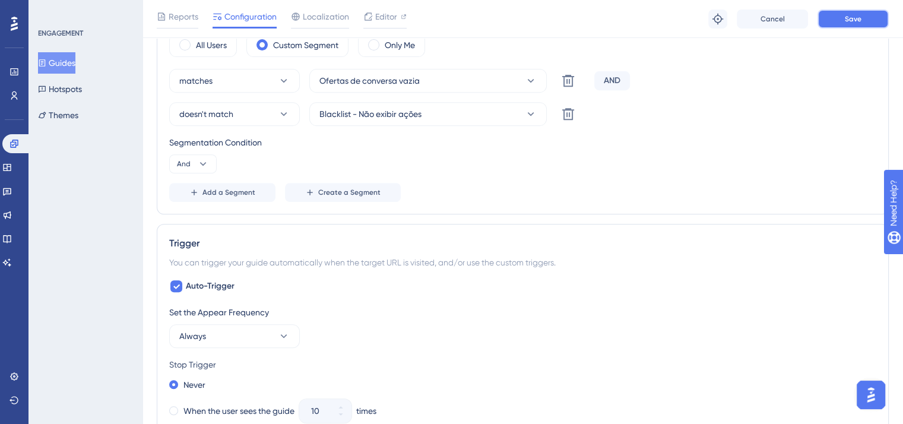
click at [853, 23] on span "Save" at bounding box center [852, 18] width 17 height 9
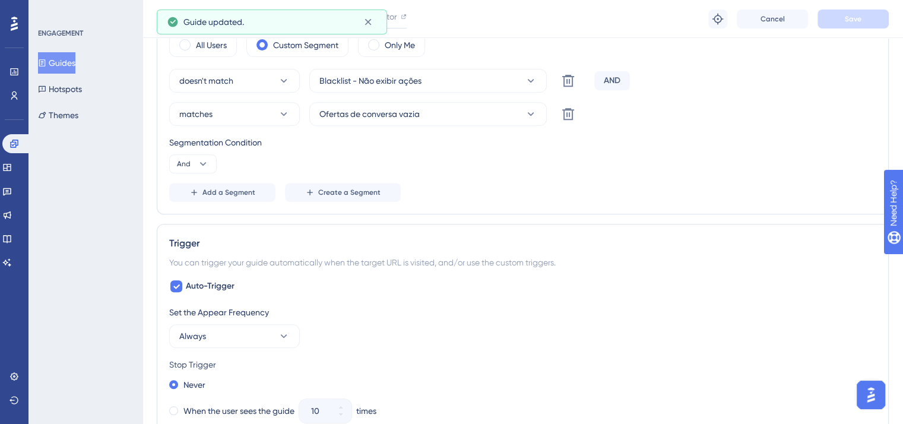
click at [62, 69] on button "Guides" at bounding box center [56, 62] width 37 height 21
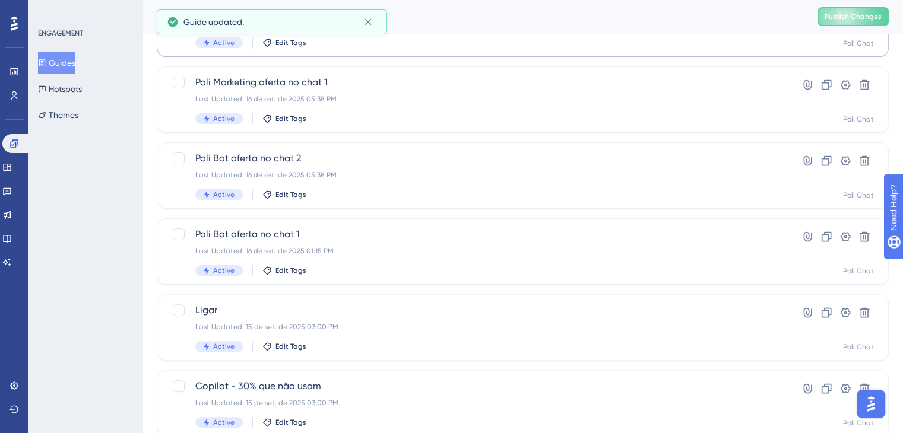
scroll to position [297, 0]
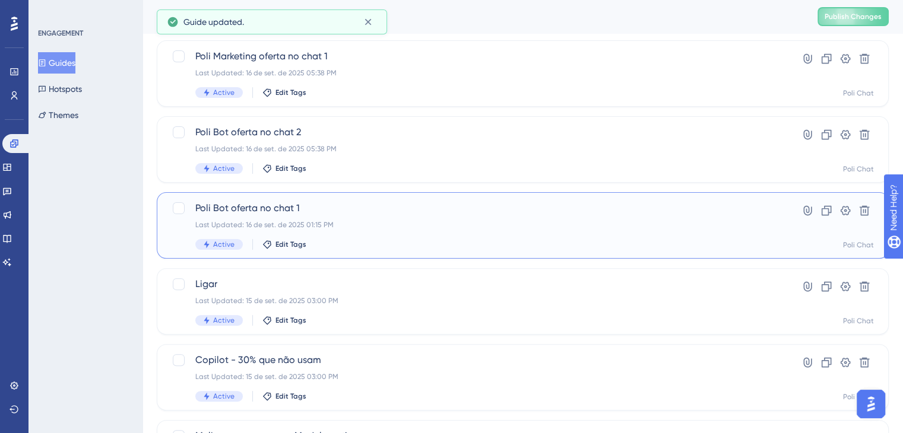
click at [382, 230] on div "Poli Bot oferta no chat 1 Last Updated: 16 de set. de 2025 01:15 PM Active Edit…" at bounding box center [475, 225] width 560 height 49
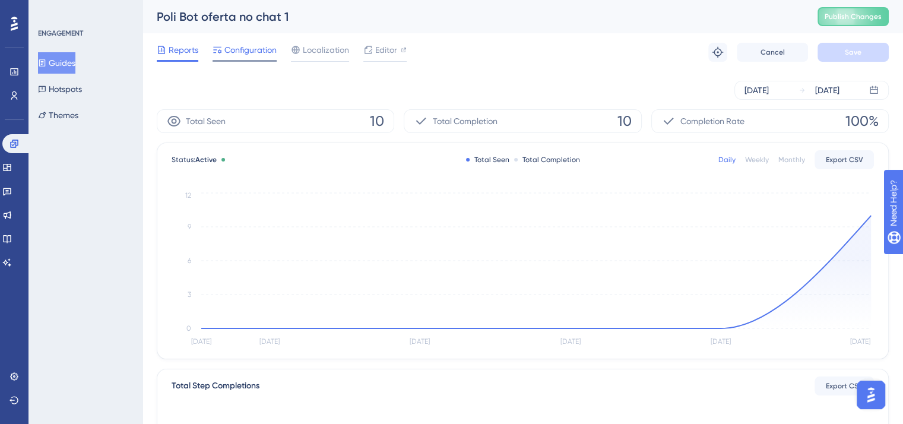
click at [243, 55] on span "Configuration" at bounding box center [250, 50] width 52 height 14
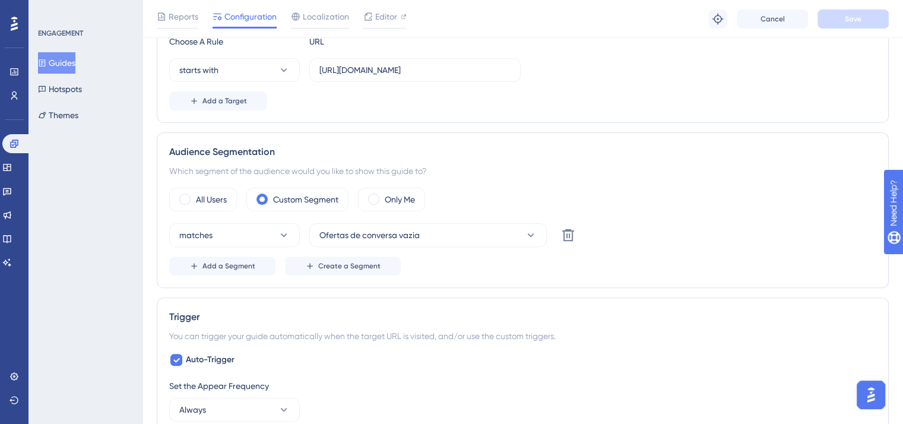
scroll to position [356, 0]
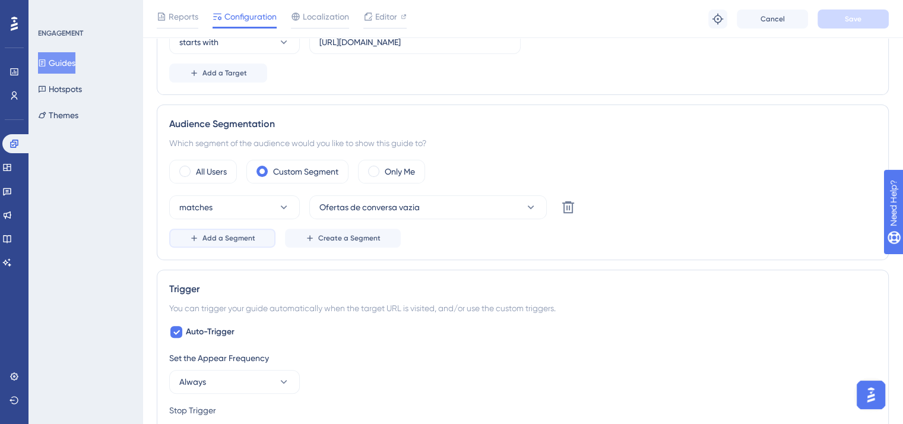
click at [245, 238] on span "Add a Segment" at bounding box center [228, 237] width 53 height 9
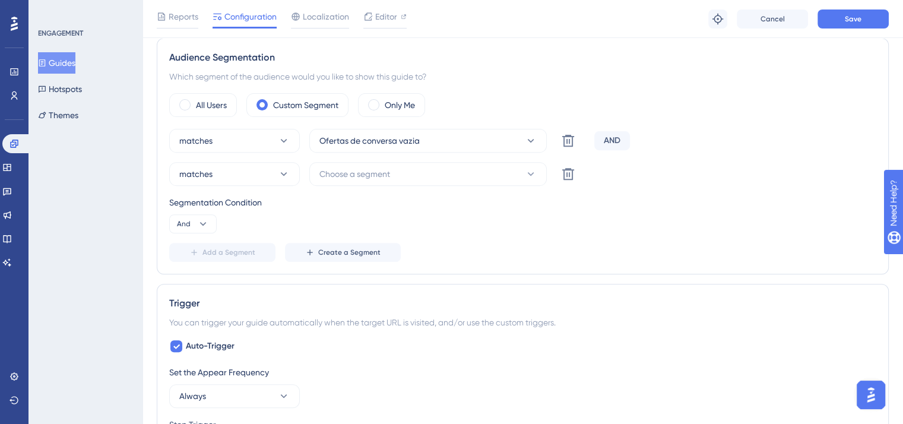
scroll to position [475, 0]
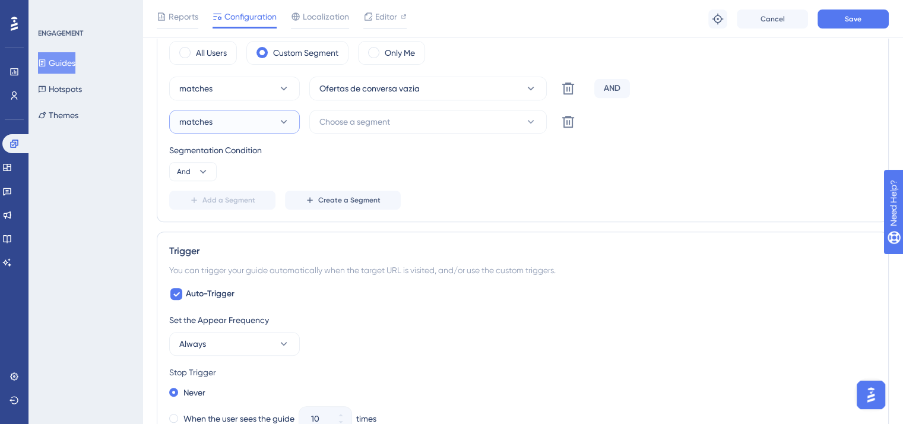
click at [270, 125] on button "matches" at bounding box center [234, 122] width 131 height 24
click at [252, 181] on div "doesn't match doesn't match" at bounding box center [234, 182] width 96 height 24
click at [377, 119] on span "Choose a segment" at bounding box center [354, 122] width 71 height 14
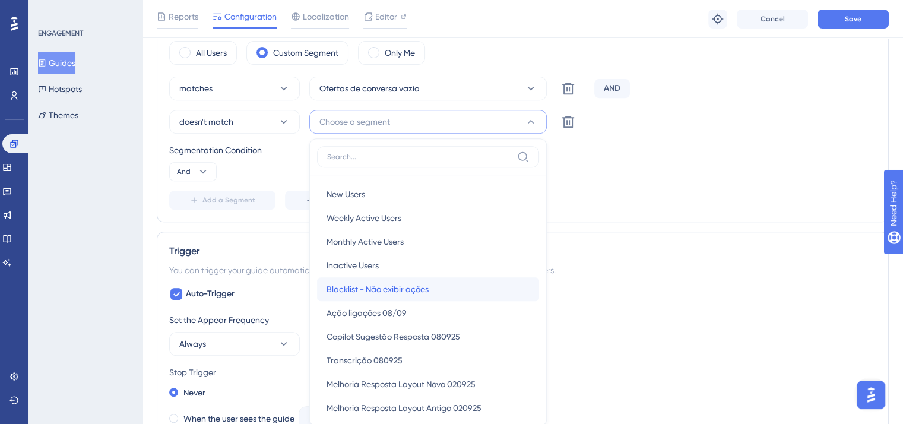
click at [414, 287] on span "Blacklist - Não exibir ações" at bounding box center [377, 289] width 102 height 14
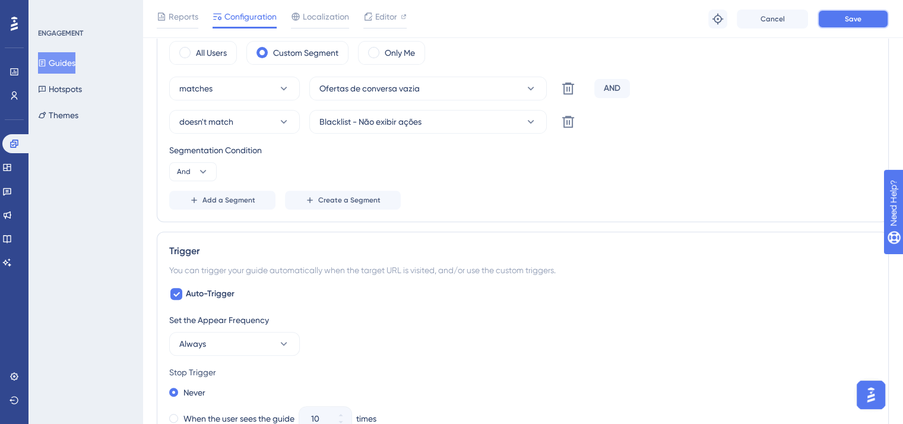
click at [841, 20] on button "Save" at bounding box center [852, 18] width 71 height 19
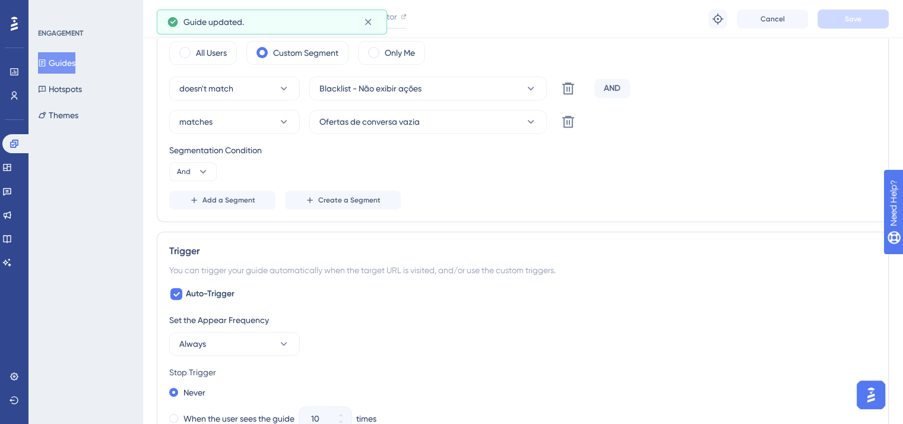
click at [63, 67] on button "Guides" at bounding box center [56, 62] width 37 height 21
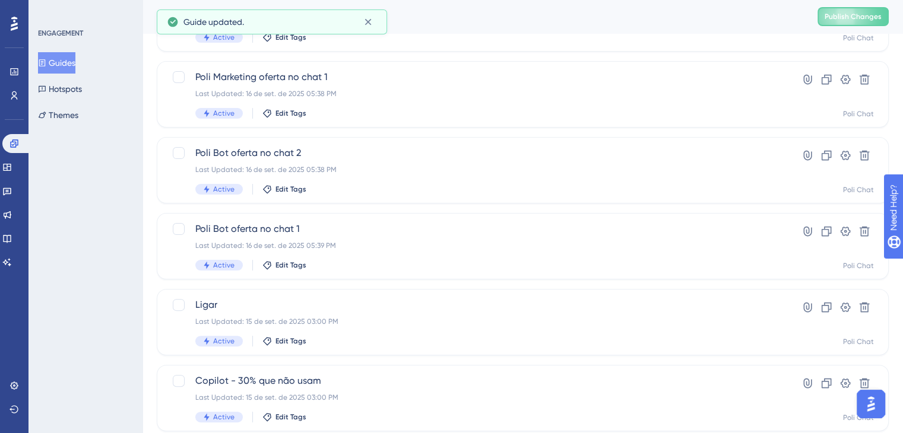
scroll to position [297, 0]
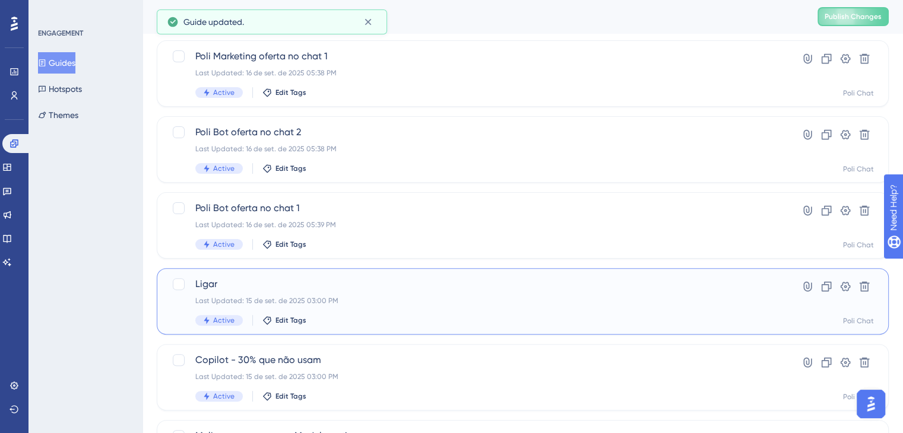
click at [299, 279] on span "Ligar" at bounding box center [475, 284] width 560 height 14
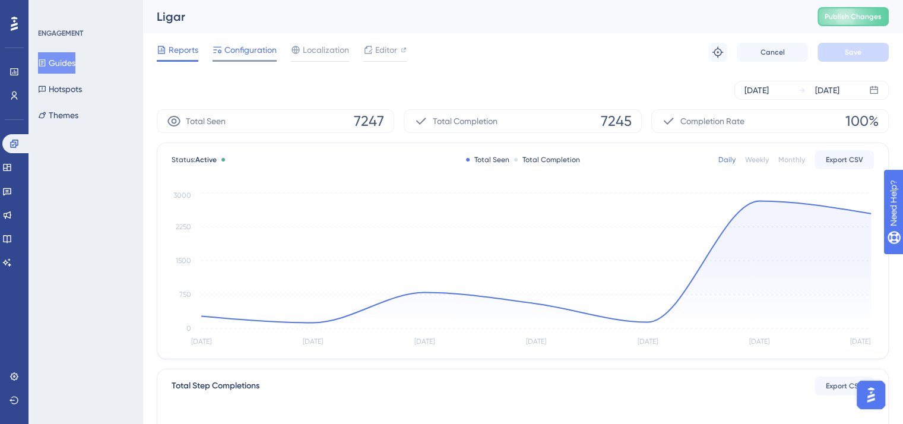
click at [251, 50] on span "Configuration" at bounding box center [250, 50] width 52 height 14
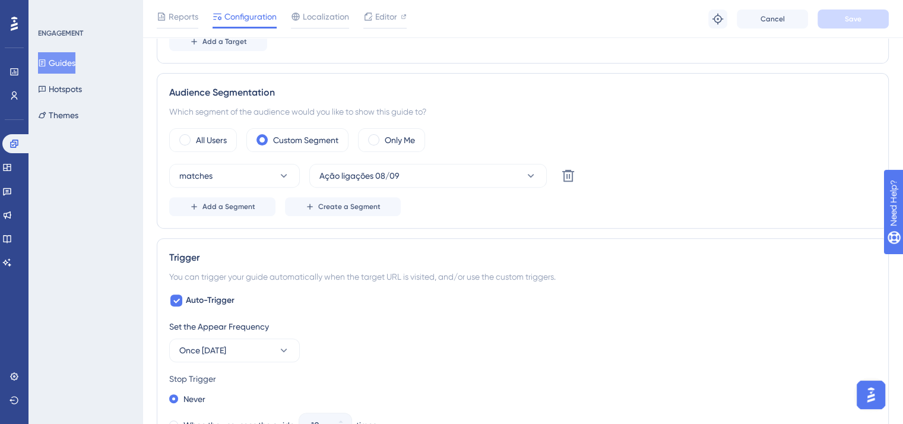
scroll to position [415, 0]
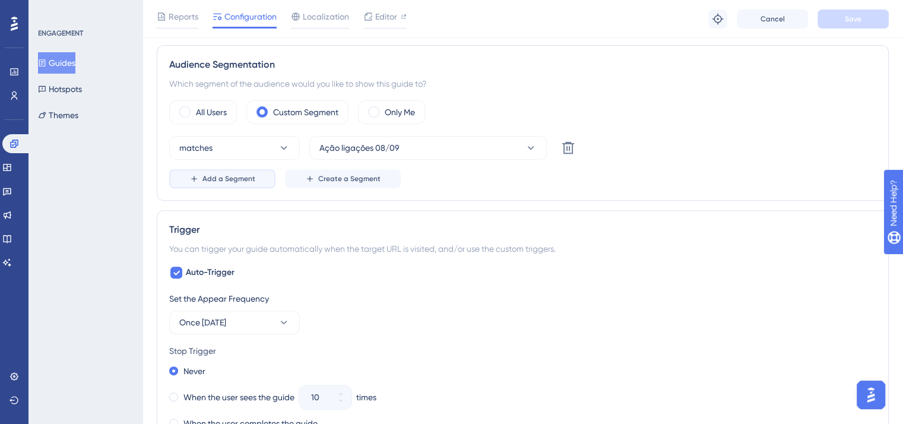
click at [236, 183] on button "Add a Segment" at bounding box center [222, 178] width 106 height 19
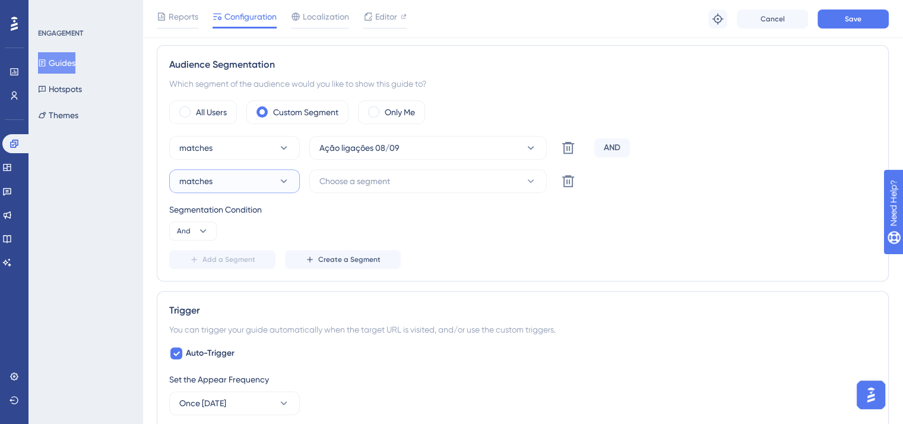
click at [240, 176] on button "matches" at bounding box center [234, 181] width 131 height 24
click at [251, 243] on div "doesn't match doesn't match" at bounding box center [234, 241] width 96 height 24
click at [385, 181] on span "Choose a segment" at bounding box center [354, 181] width 71 height 14
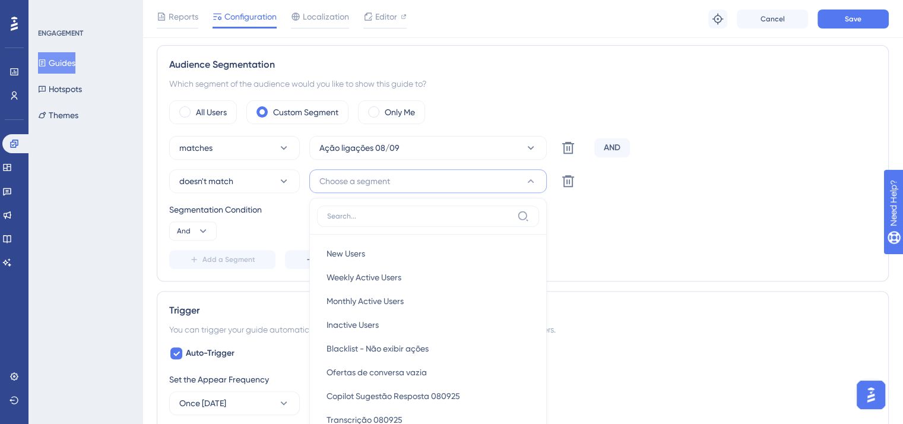
scroll to position [495, 0]
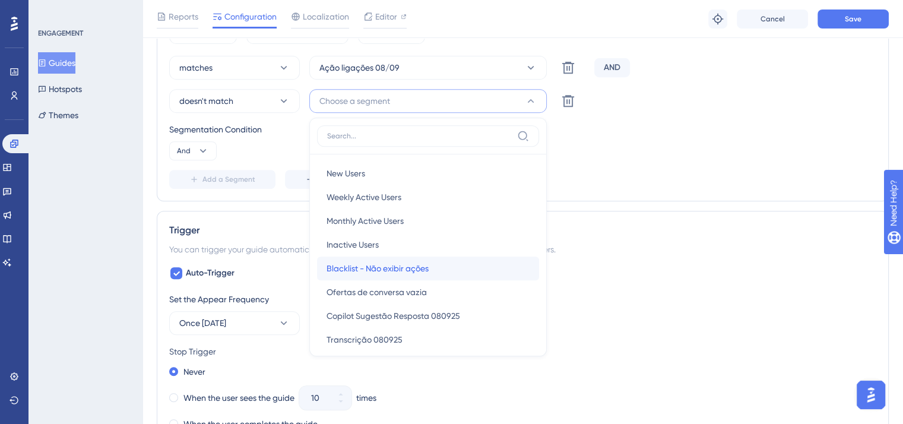
click at [416, 265] on span "Blacklist - Não exibir ações" at bounding box center [377, 268] width 102 height 14
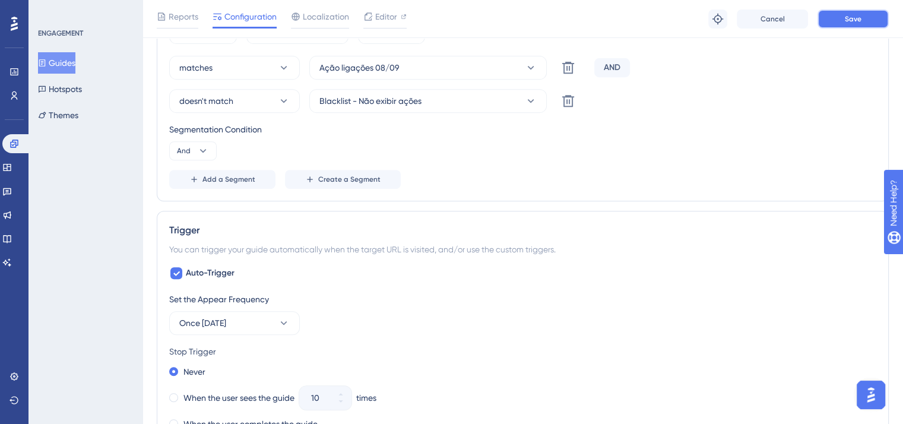
click at [860, 17] on span "Save" at bounding box center [852, 18] width 17 height 9
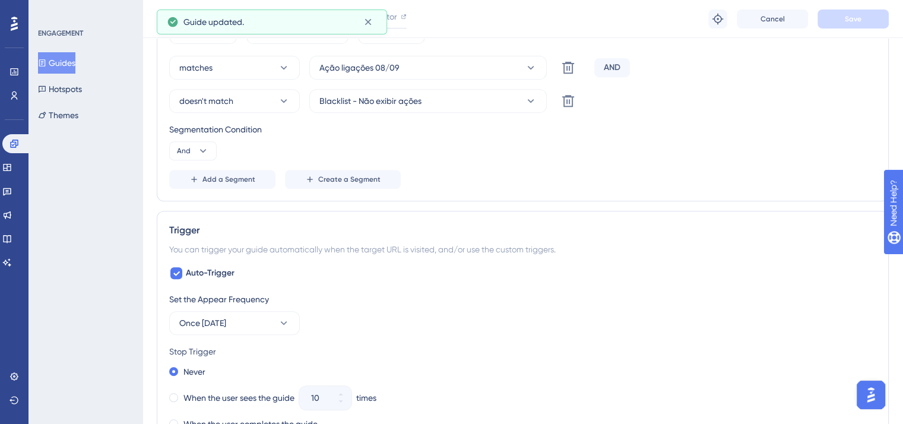
click at [62, 67] on button "Guides" at bounding box center [56, 62] width 37 height 21
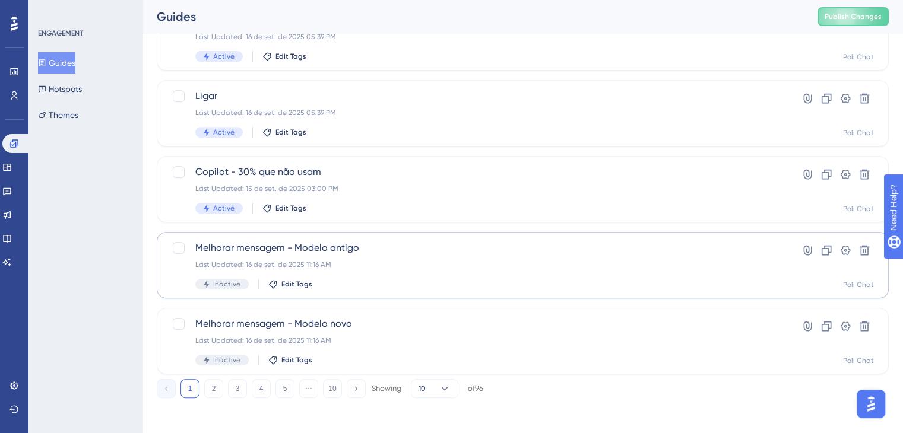
scroll to position [488, 0]
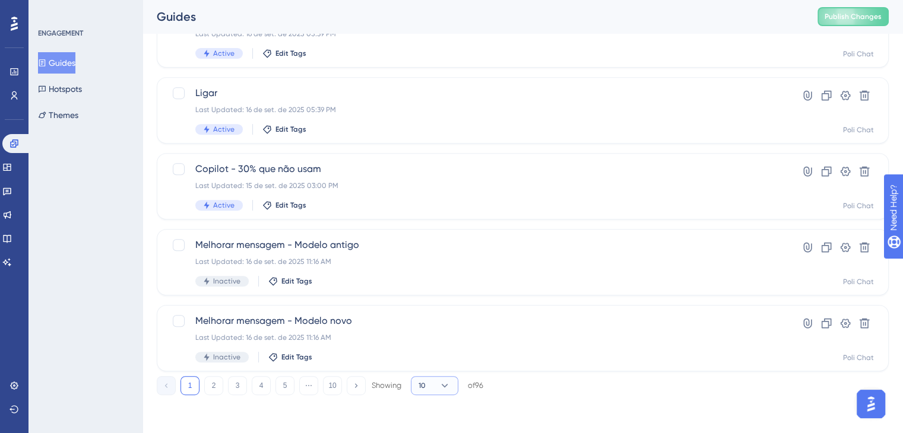
click at [453, 383] on button "10" at bounding box center [434, 385] width 47 height 19
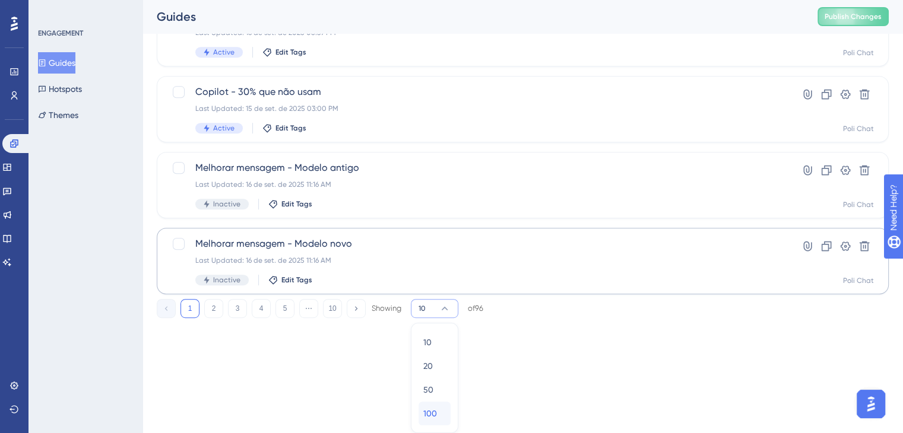
drag, startPoint x: 440, startPoint y: 416, endPoint x: 438, endPoint y: 249, distance: 167.3
click at [439, 416] on div "100 100" at bounding box center [434, 414] width 23 height 24
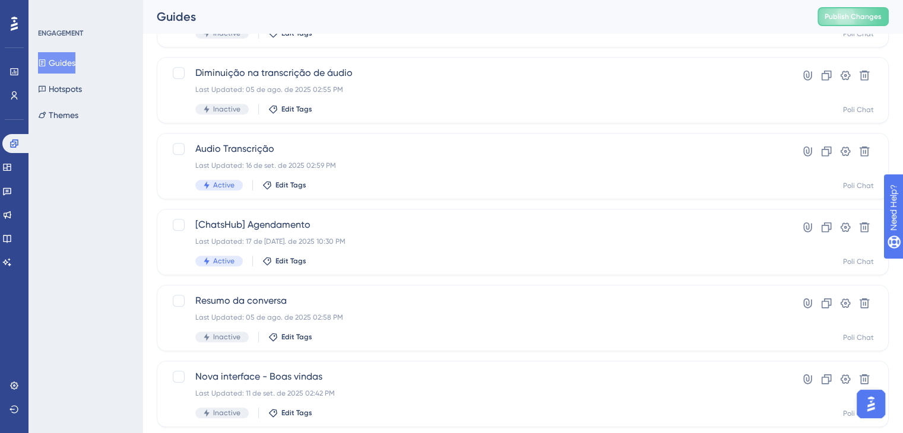
scroll to position [980, 0]
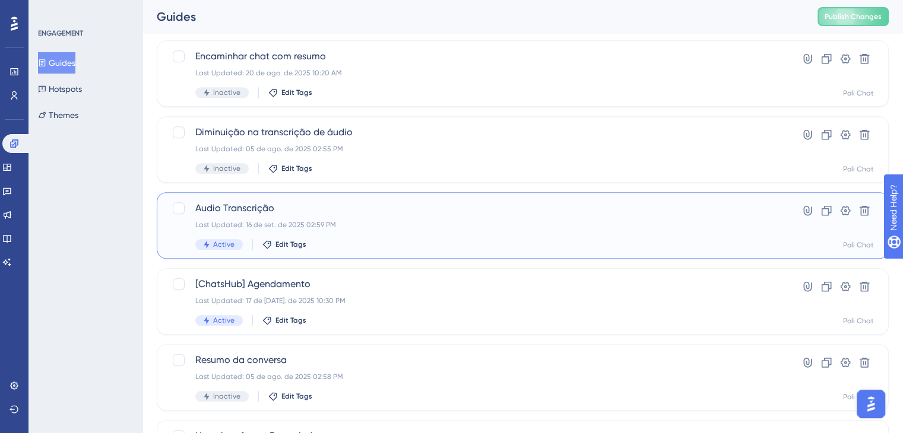
click at [448, 231] on div "Audio Transcrição Last Updated: 16 de set. de 2025 02:59 PM Active Edit Tags" at bounding box center [475, 225] width 560 height 49
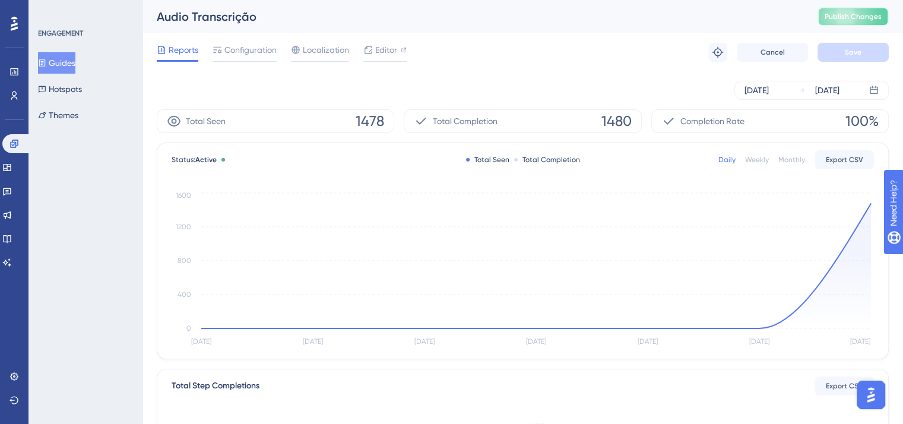
click at [850, 18] on span "Publish Changes" at bounding box center [852, 16] width 57 height 9
